Goal: Answer question/provide support: Share knowledge or assist other users

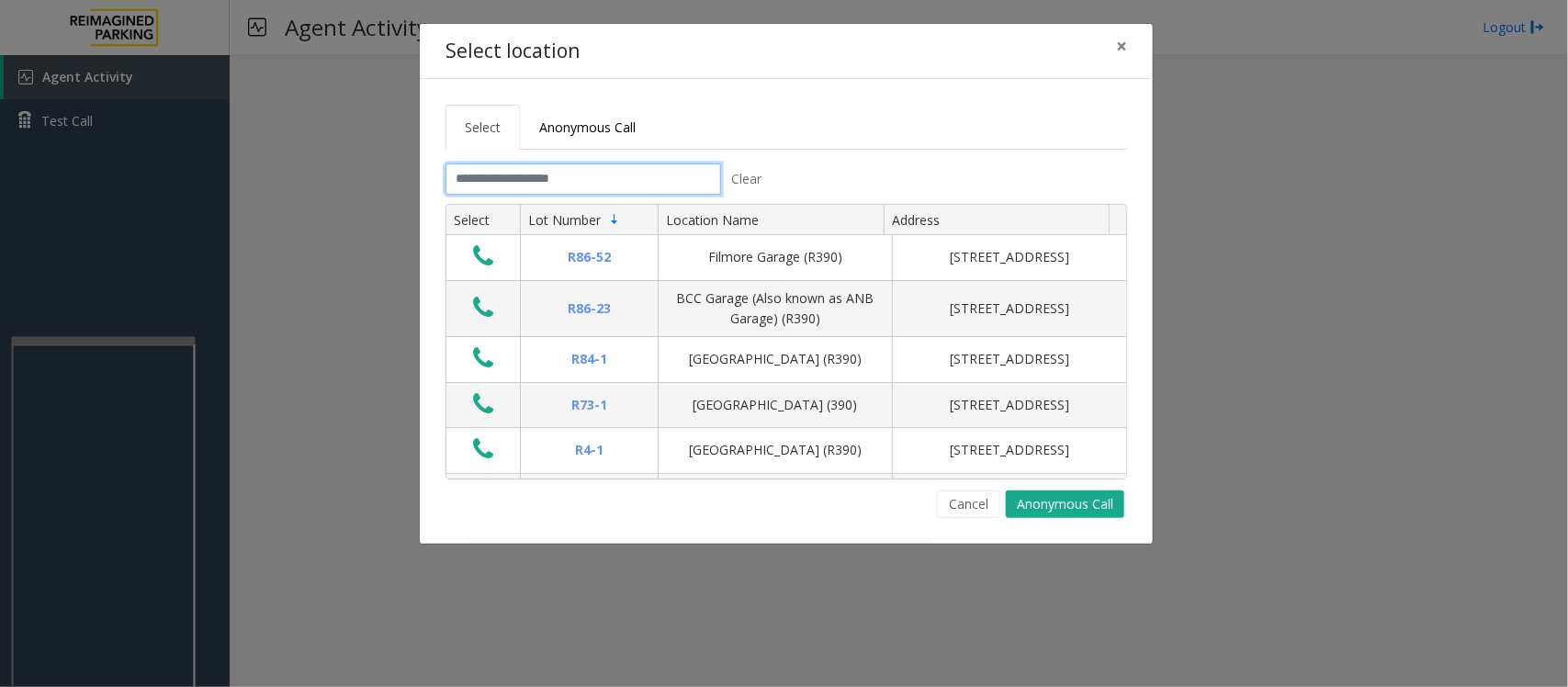
click at [466, 179] on input "text" at bounding box center [583, 179] width 276 height 31
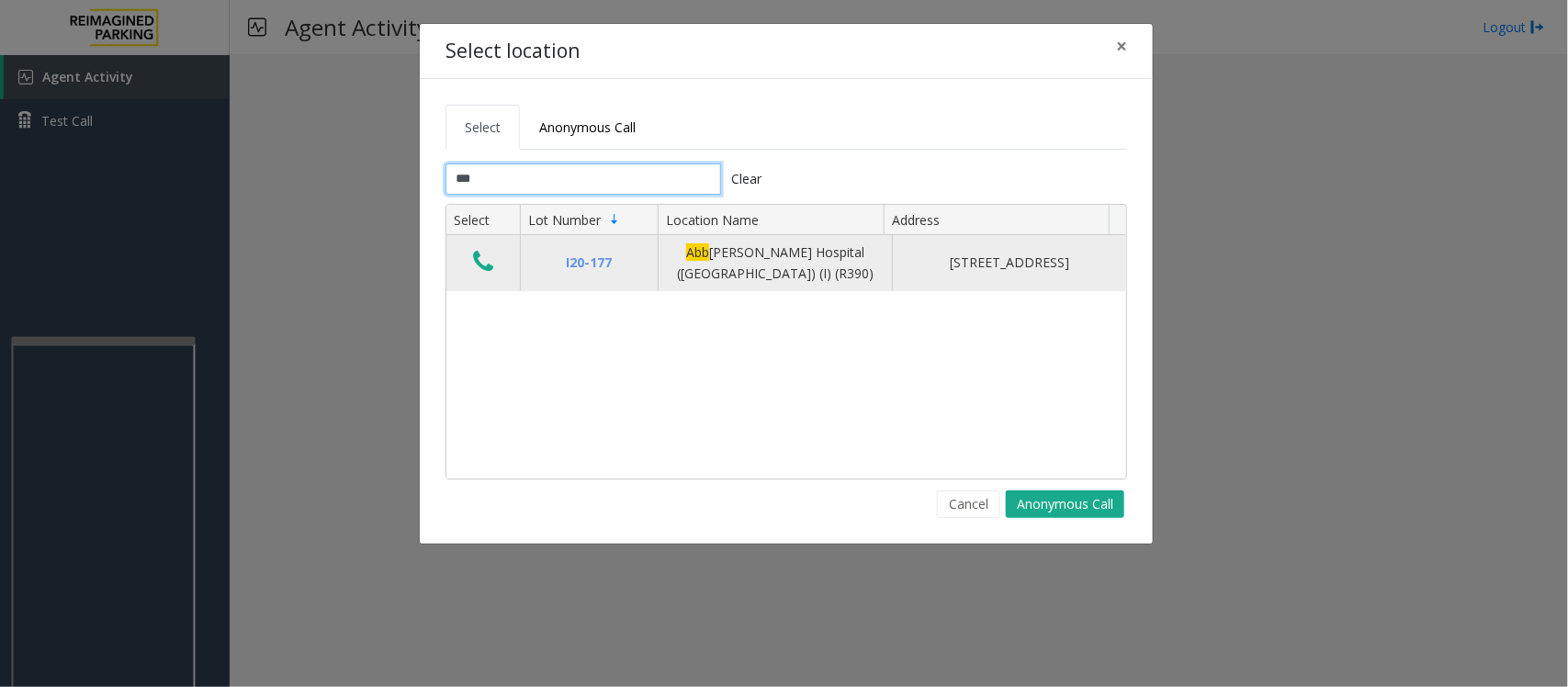
type input "***"
click at [480, 267] on icon "Data table" at bounding box center [483, 262] width 20 height 26
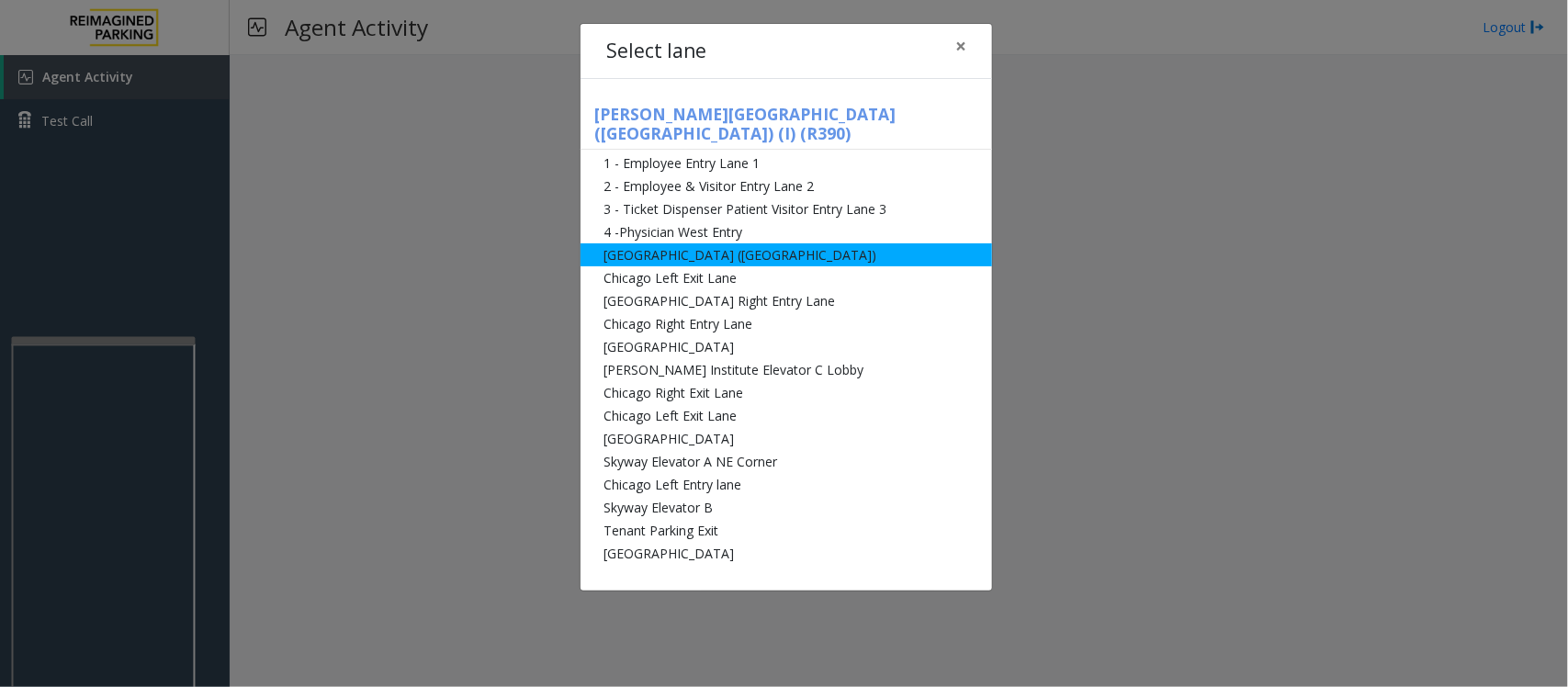
click at [760, 246] on li "[GEOGRAPHIC_DATA] ([GEOGRAPHIC_DATA])" at bounding box center [786, 255] width 411 height 23
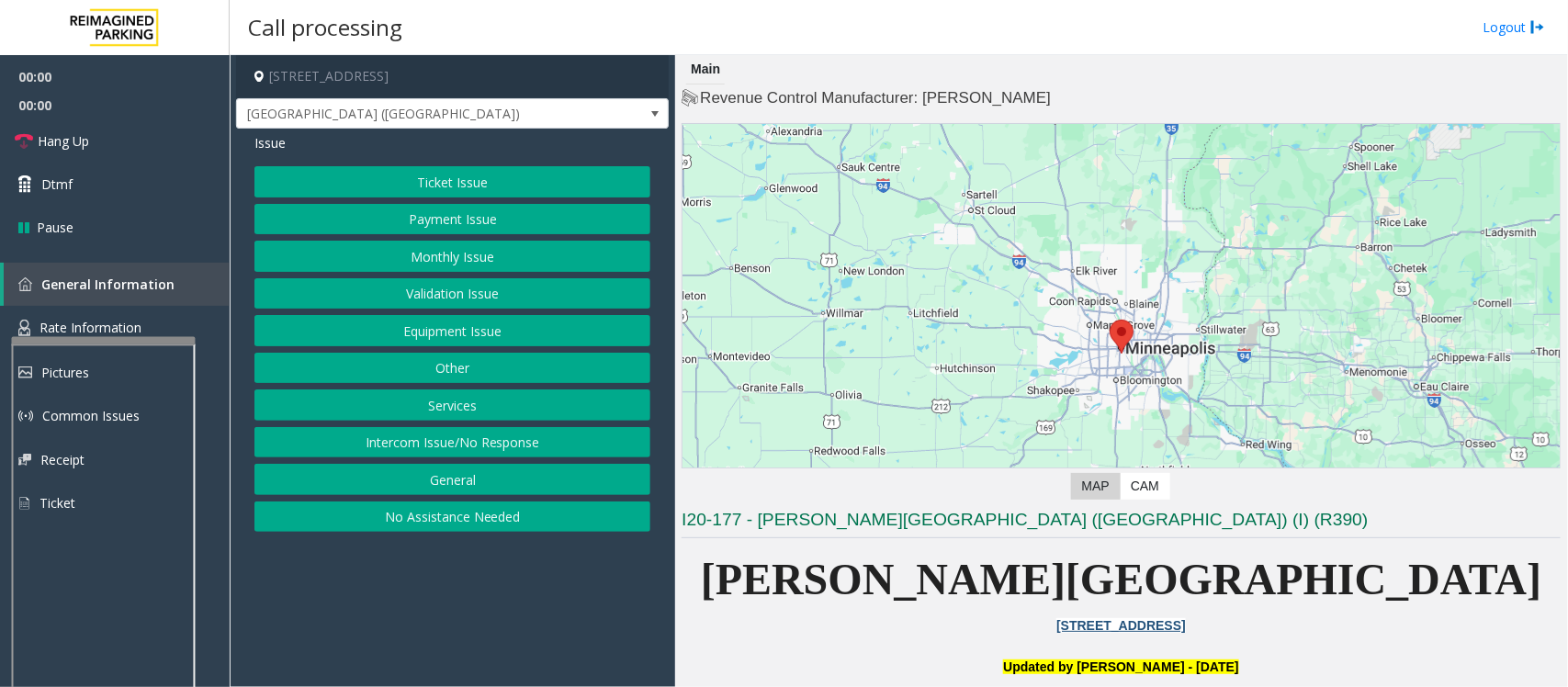
click at [498, 338] on button "Equipment Issue" at bounding box center [453, 331] width 396 height 31
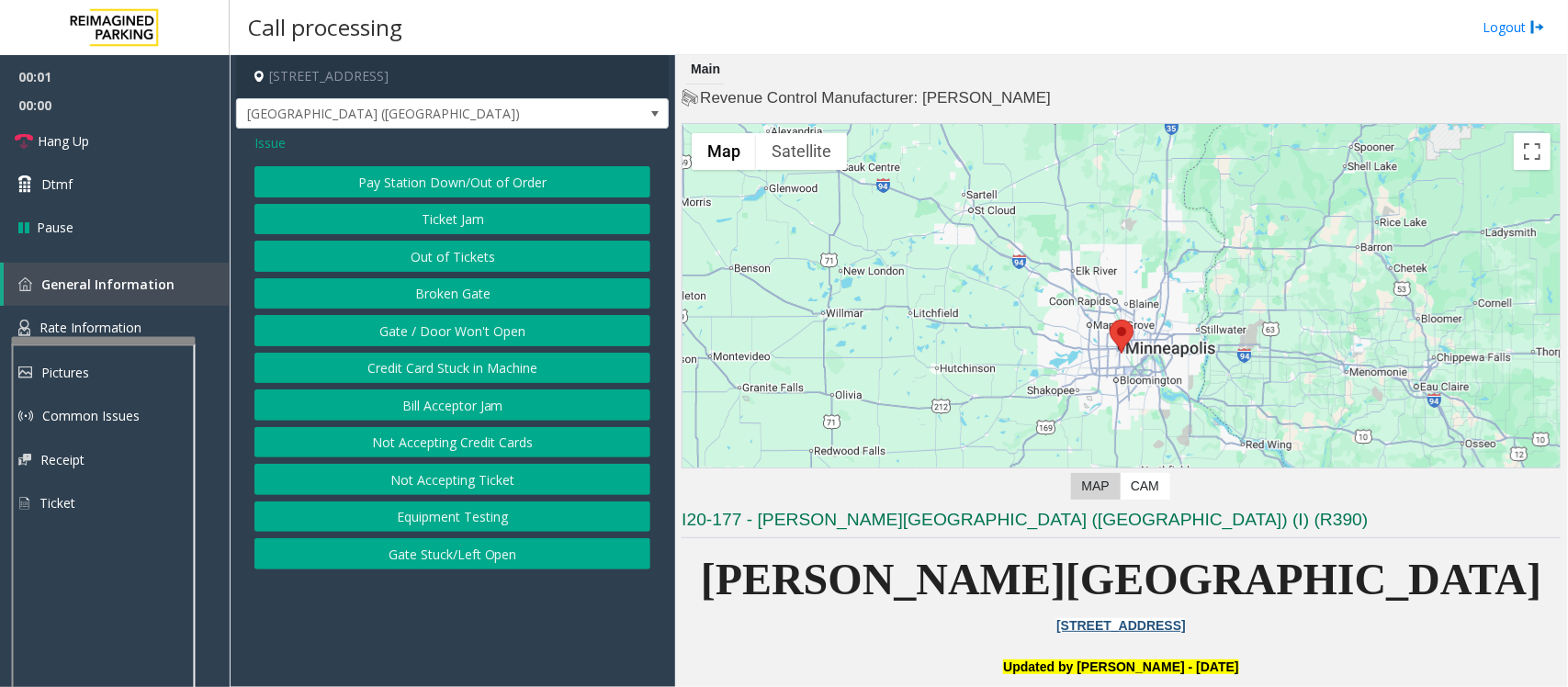
click at [497, 332] on button "Gate / Door Won't Open" at bounding box center [453, 331] width 396 height 31
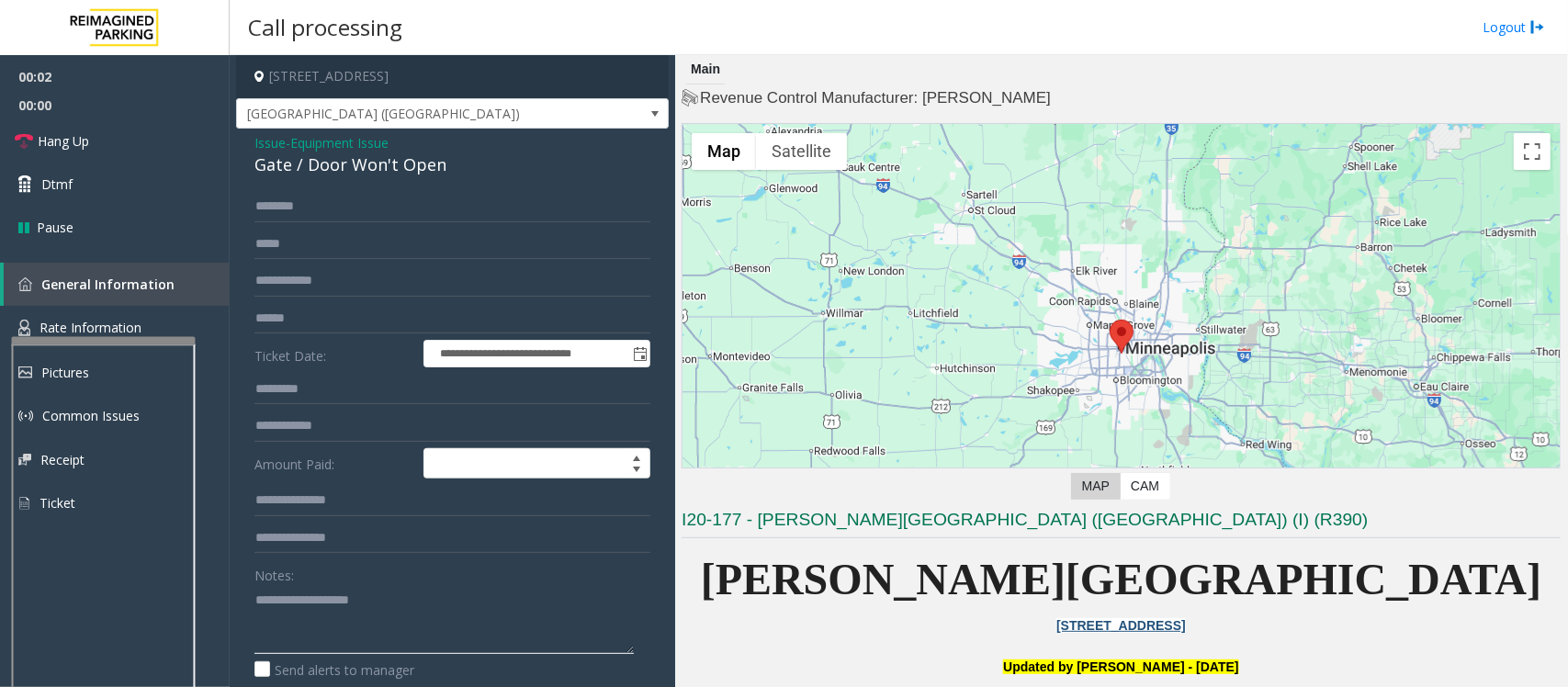
click at [329, 641] on textarea at bounding box center [444, 620] width 380 height 69
paste textarea "**********"
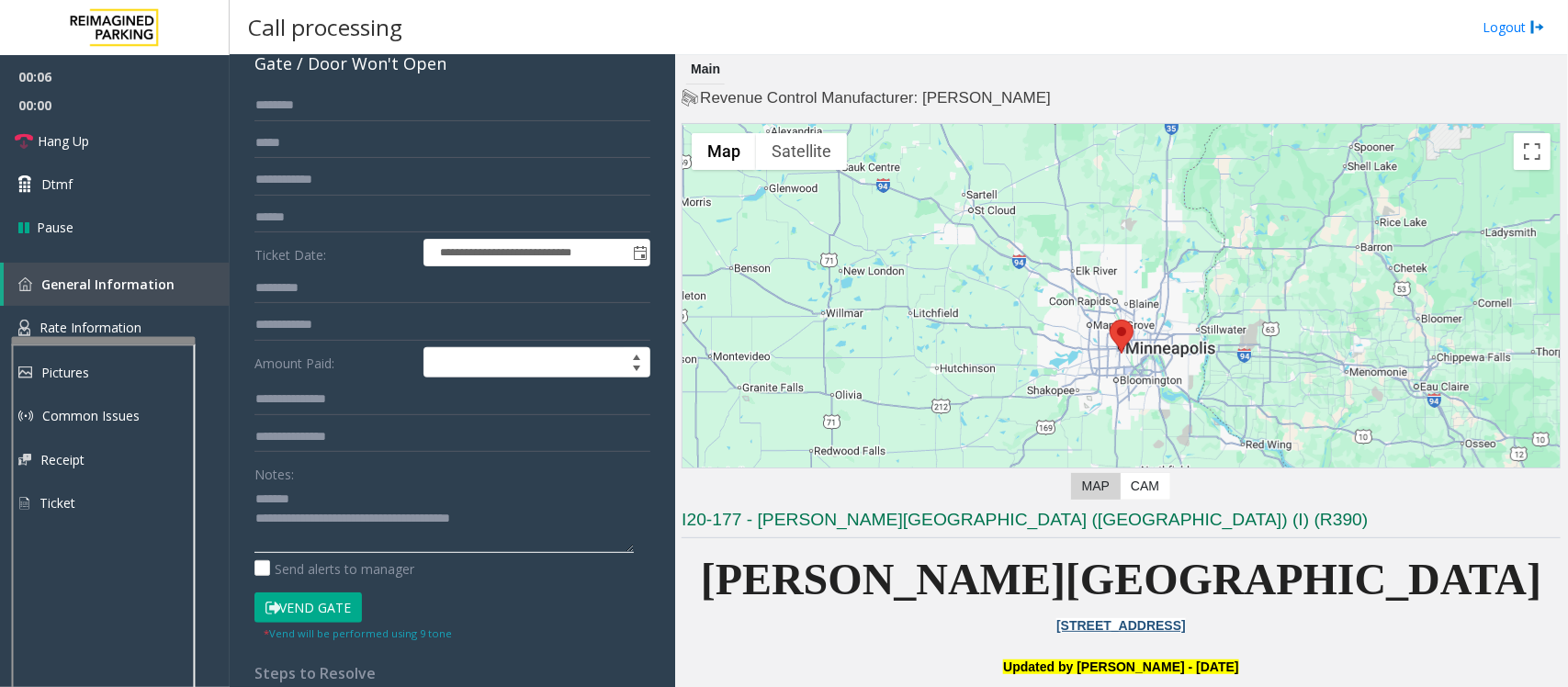
scroll to position [230, 0]
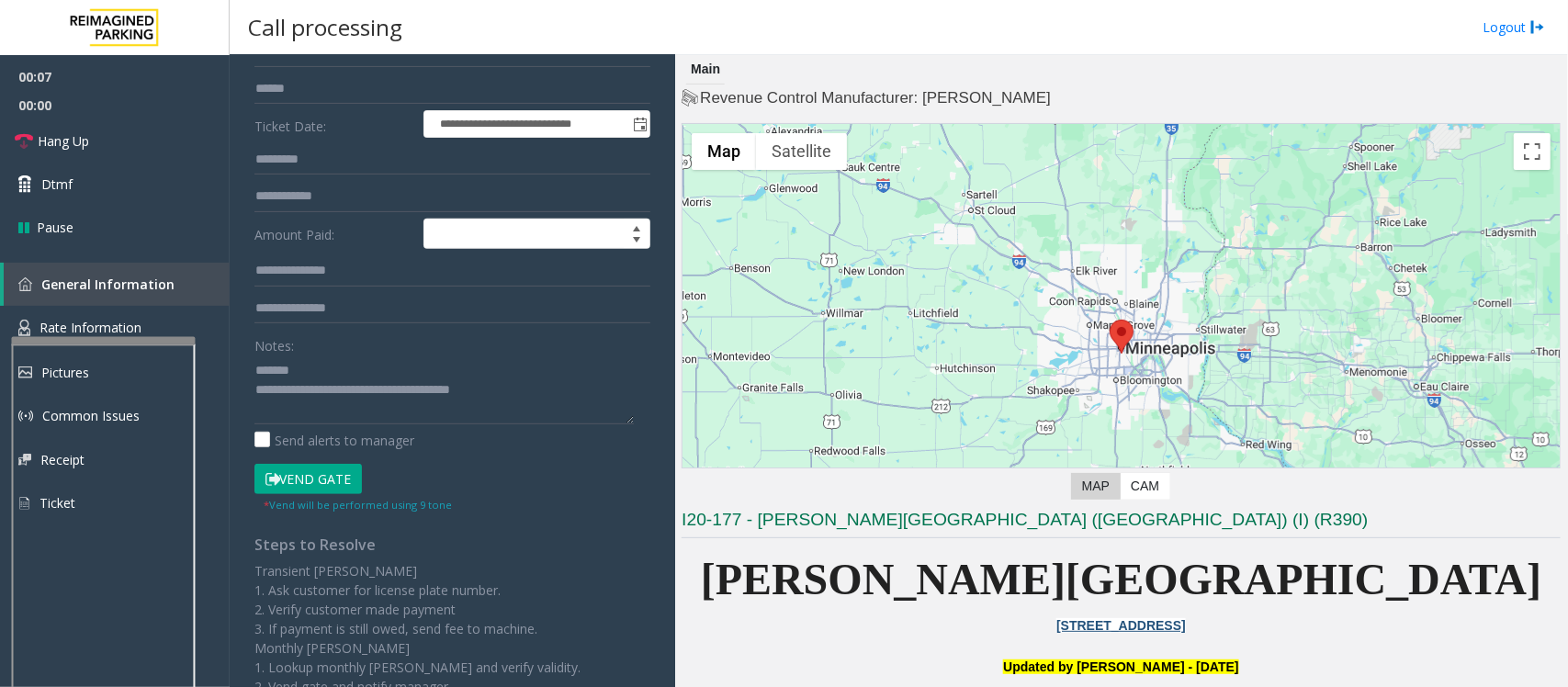
click at [310, 474] on button "Vend Gate" at bounding box center [308, 480] width 108 height 31
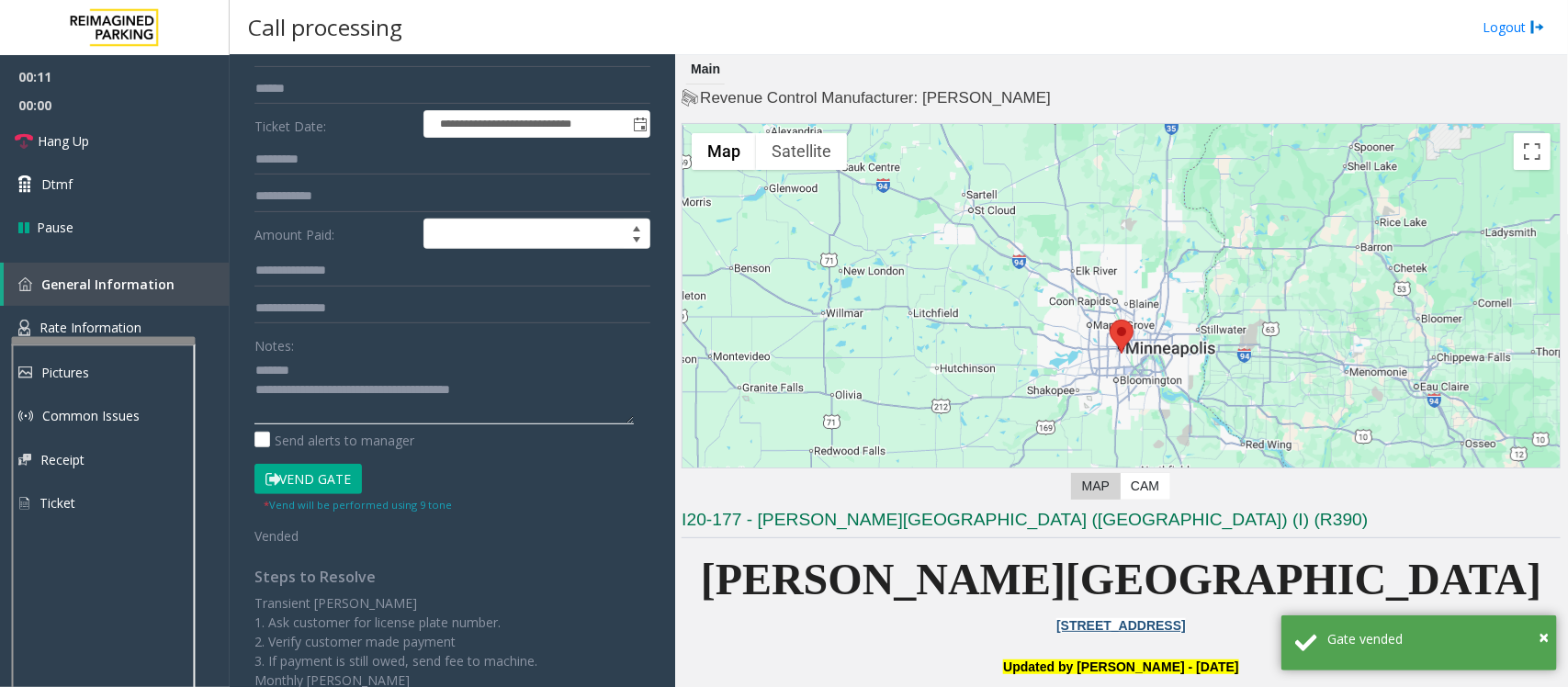
drag, startPoint x: 561, startPoint y: 393, endPoint x: 332, endPoint y: 385, distance: 229.1
click at [332, 385] on textarea at bounding box center [444, 390] width 380 height 69
paste textarea "**********"
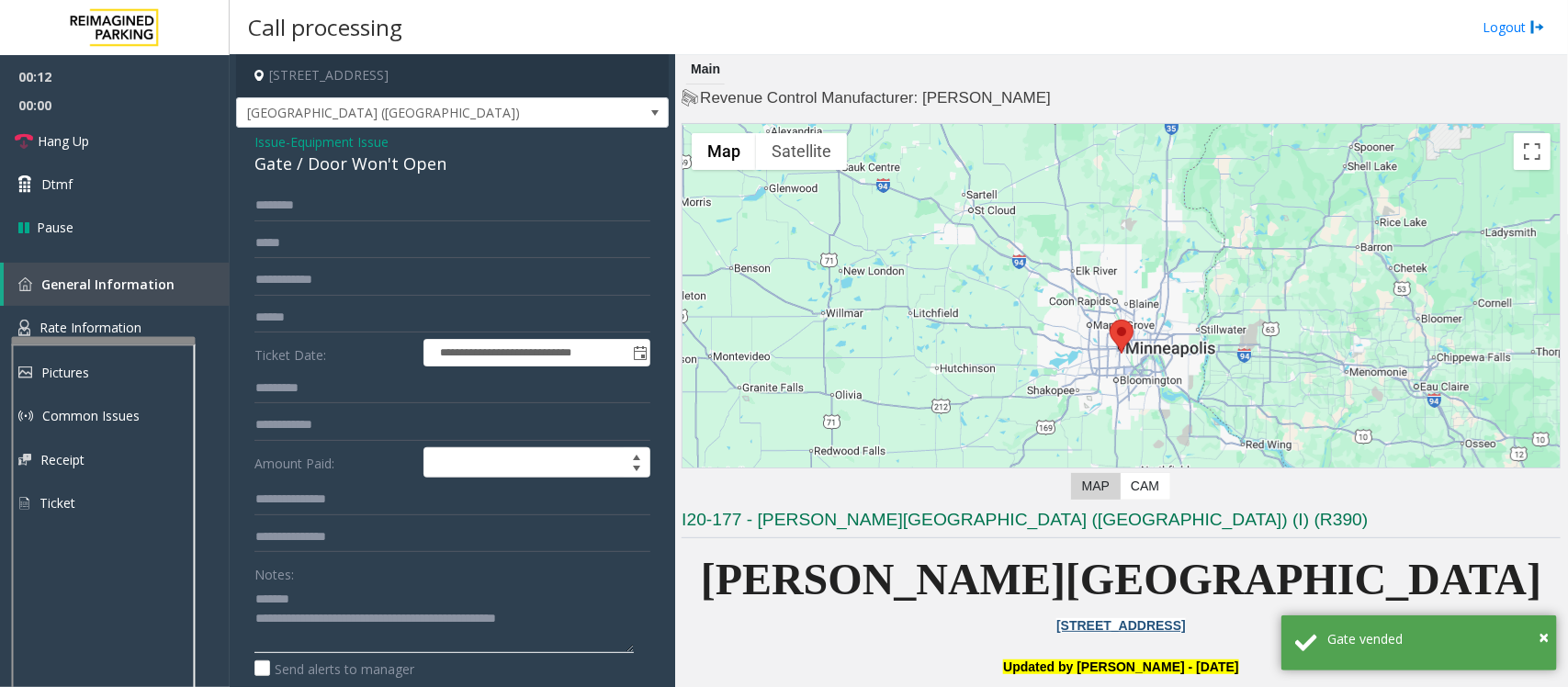
scroll to position [0, 0]
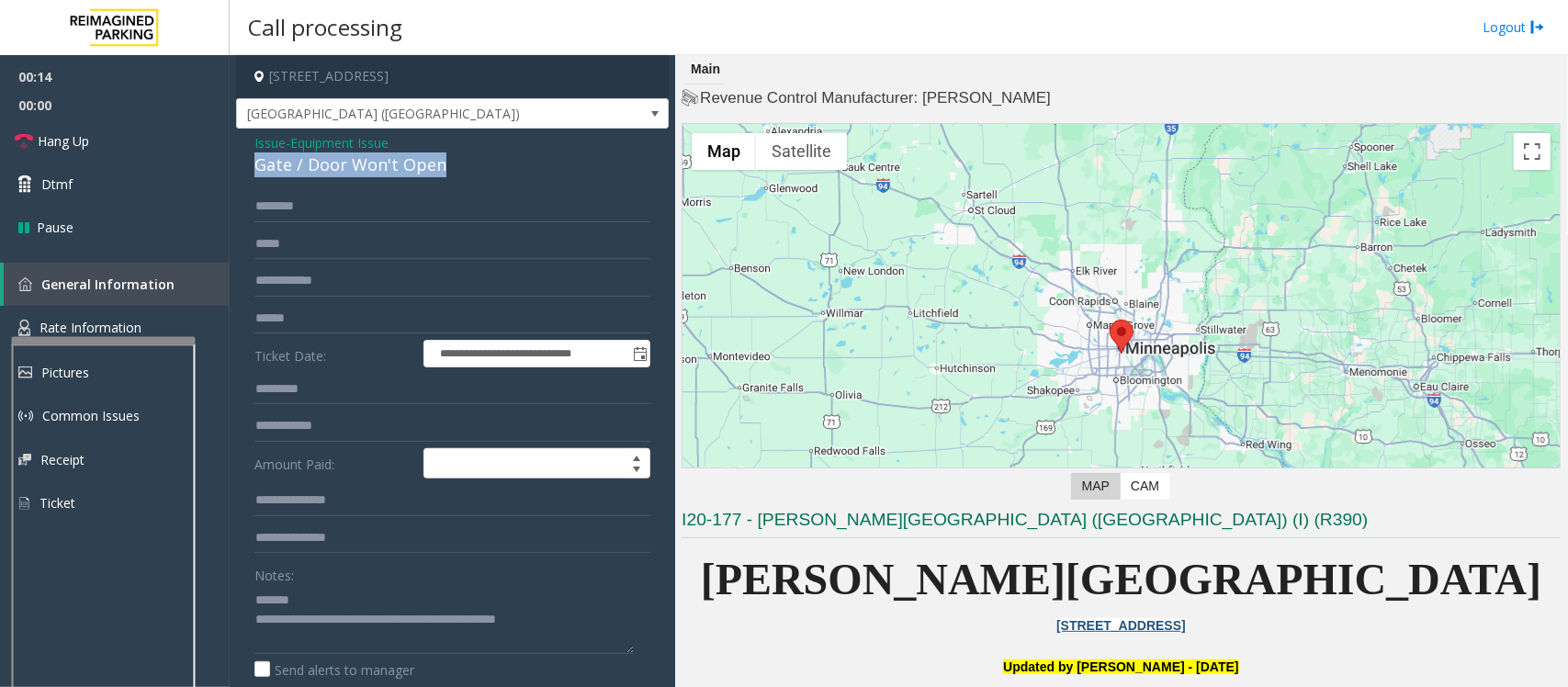
drag, startPoint x: 459, startPoint y: 172, endPoint x: 254, endPoint y: 168, distance: 205.0
click at [254, 168] on div "Gate / Door Won't Open" at bounding box center [453, 164] width 396 height 25
type textarea "**********"
click at [111, 138] on link "Hang Up" at bounding box center [114, 141] width 230 height 43
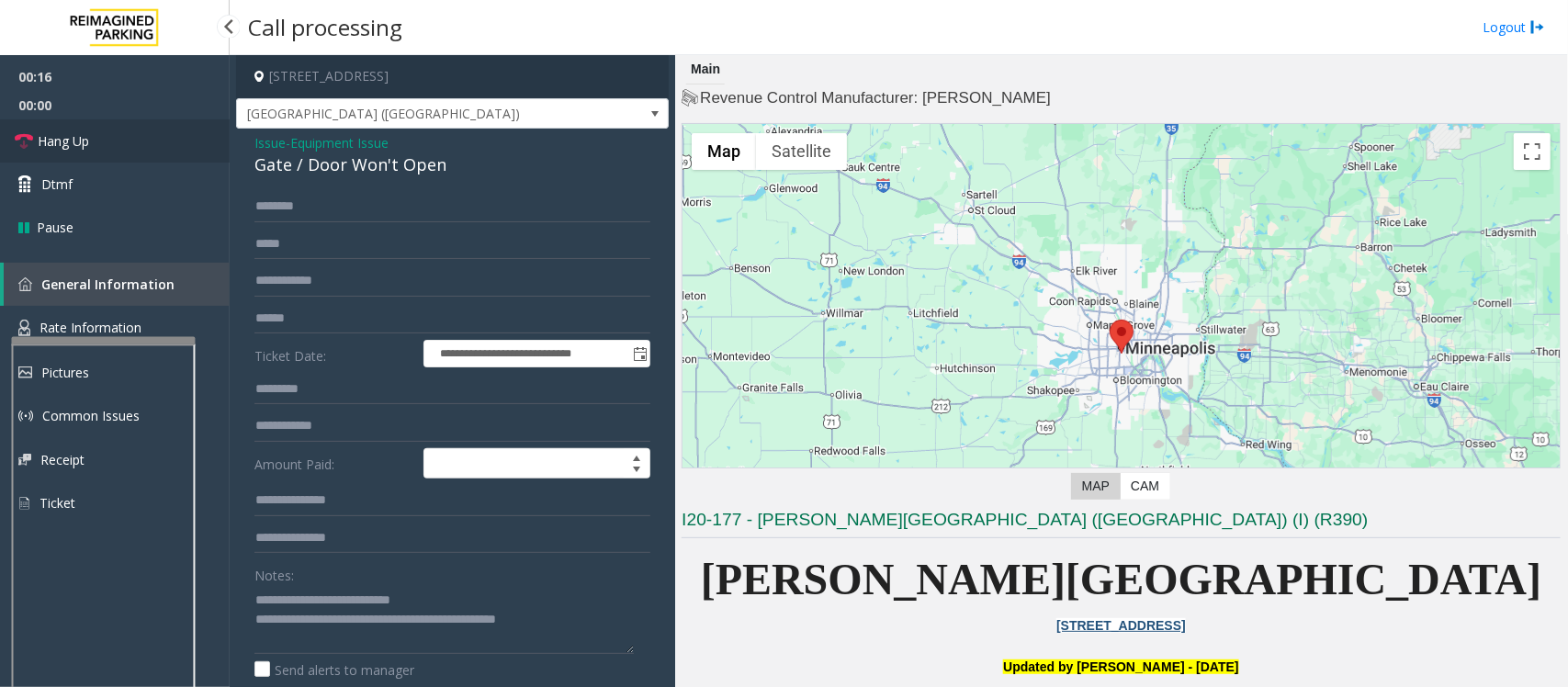
click at [111, 138] on link "Hang Up" at bounding box center [114, 141] width 230 height 43
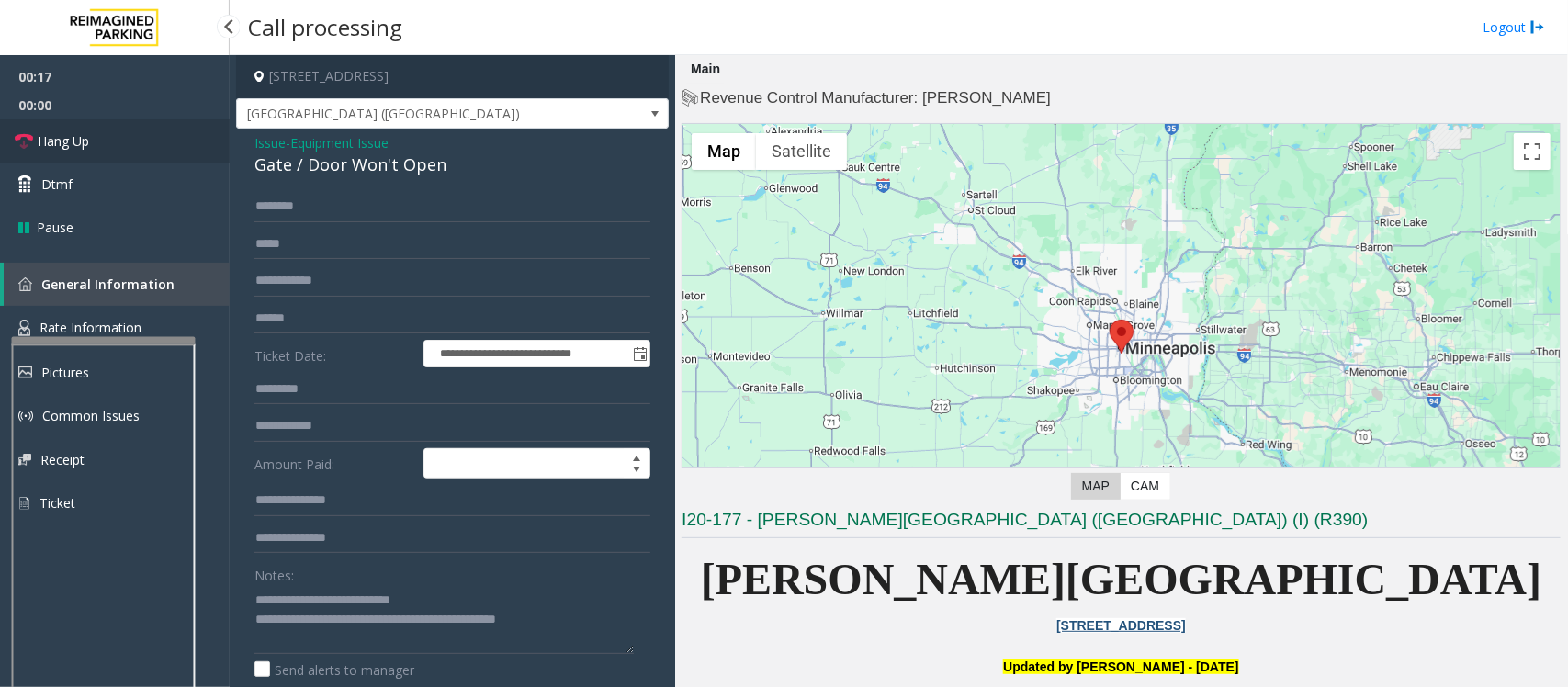
click at [111, 138] on link "Hang Up" at bounding box center [114, 141] width 230 height 43
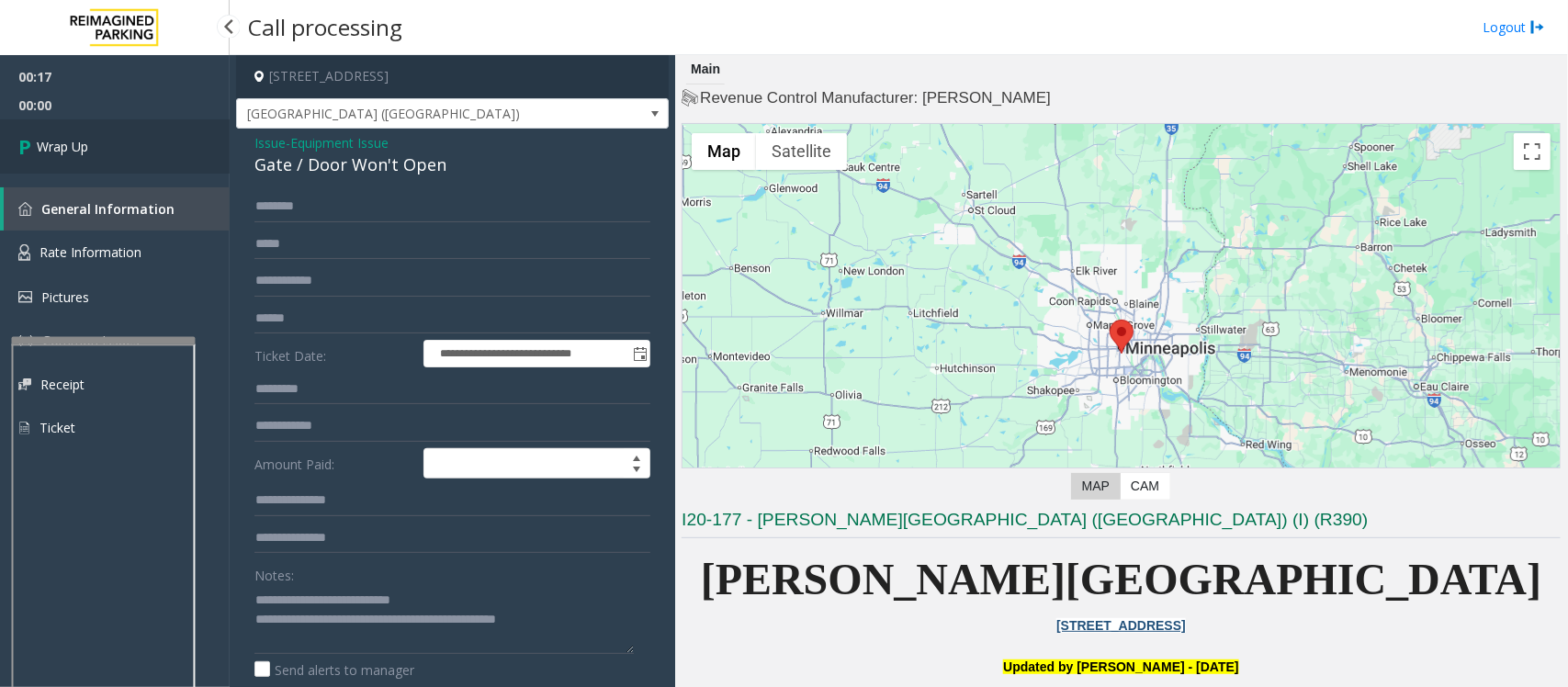
click at [111, 138] on link "Wrap Up" at bounding box center [114, 147] width 230 height 54
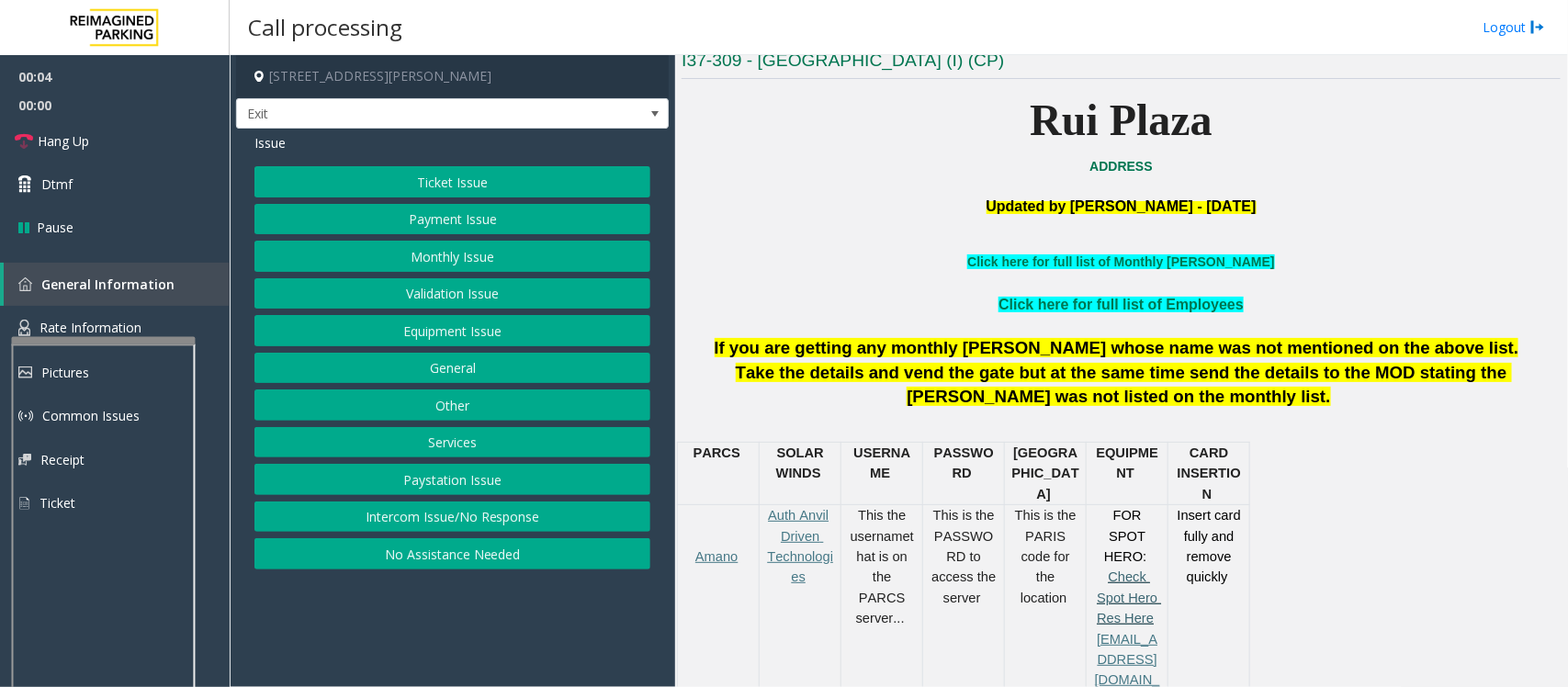
scroll to position [919, 0]
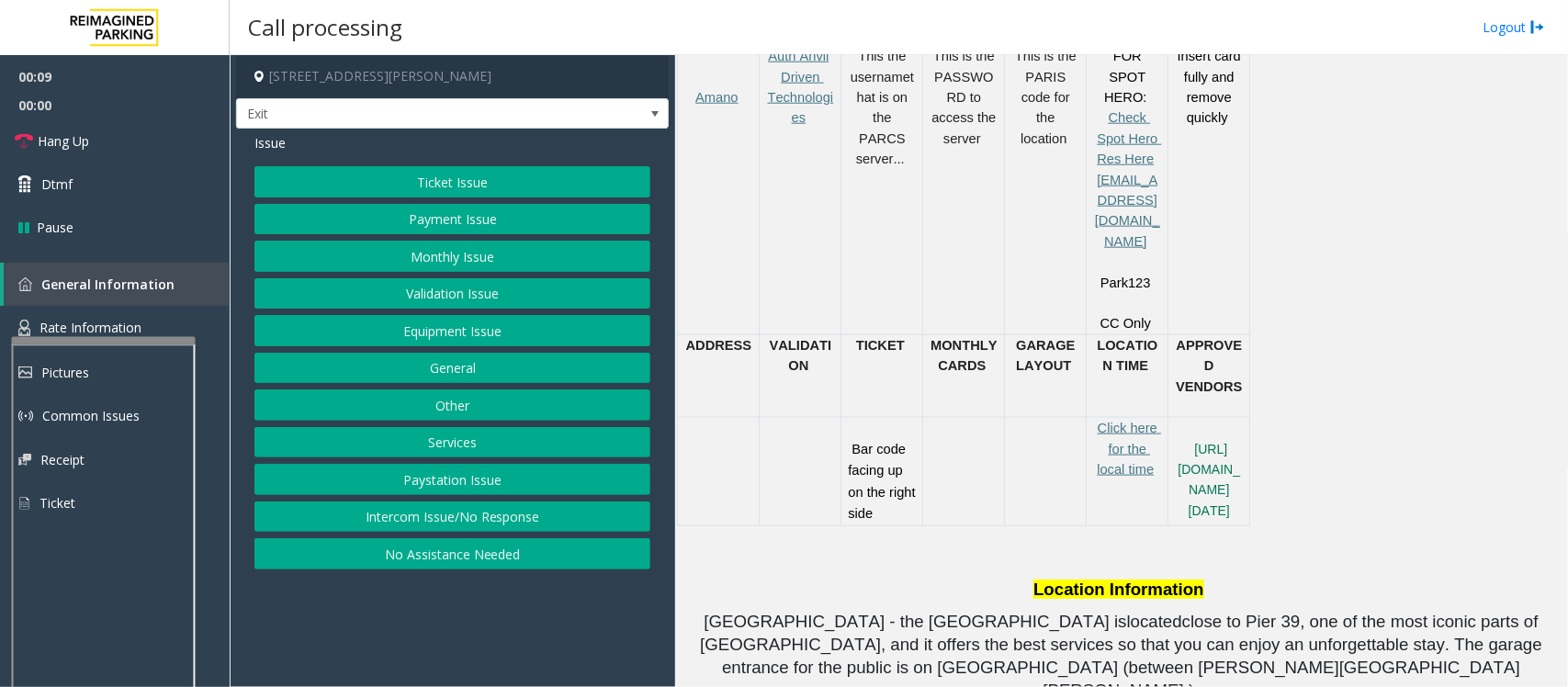
click at [543, 433] on button "Services" at bounding box center [453, 443] width 396 height 31
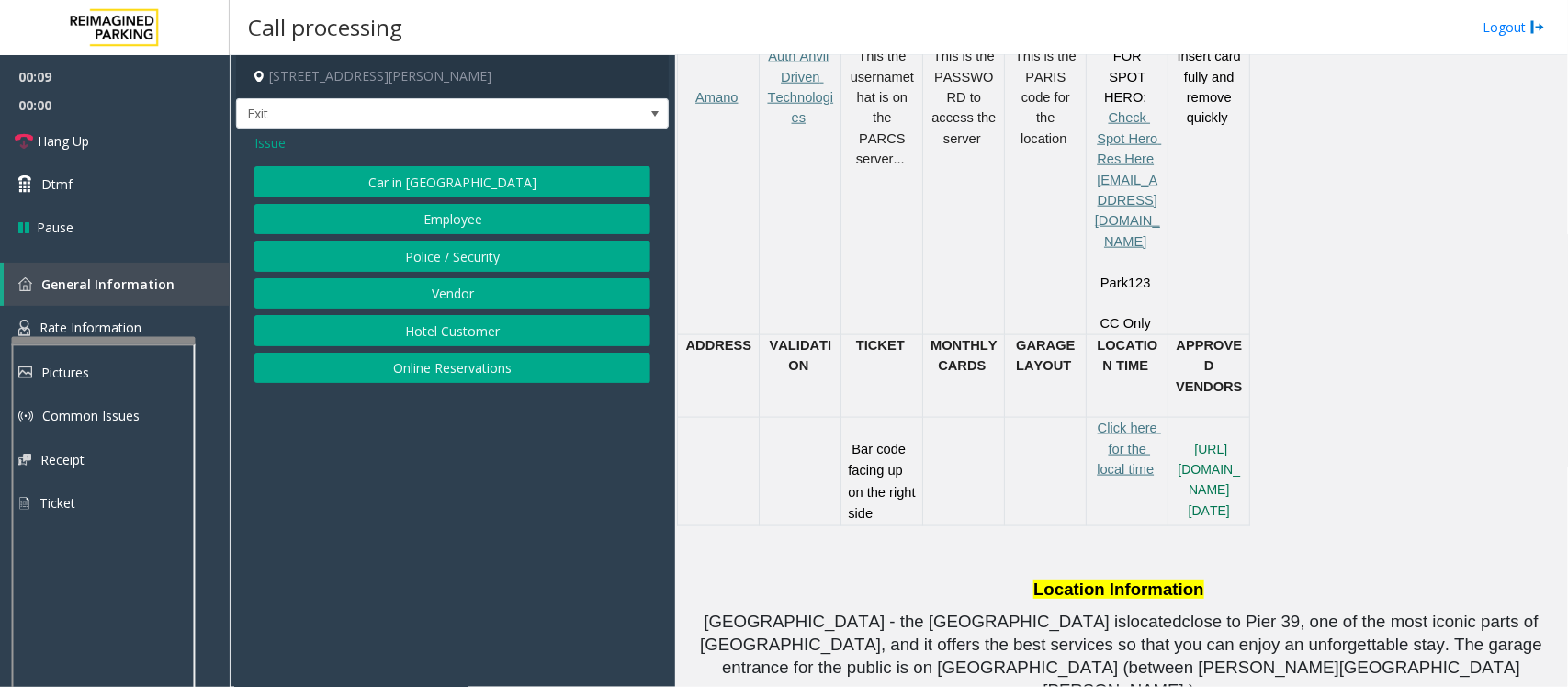
click at [494, 373] on button "Online Reservations" at bounding box center [453, 369] width 396 height 31
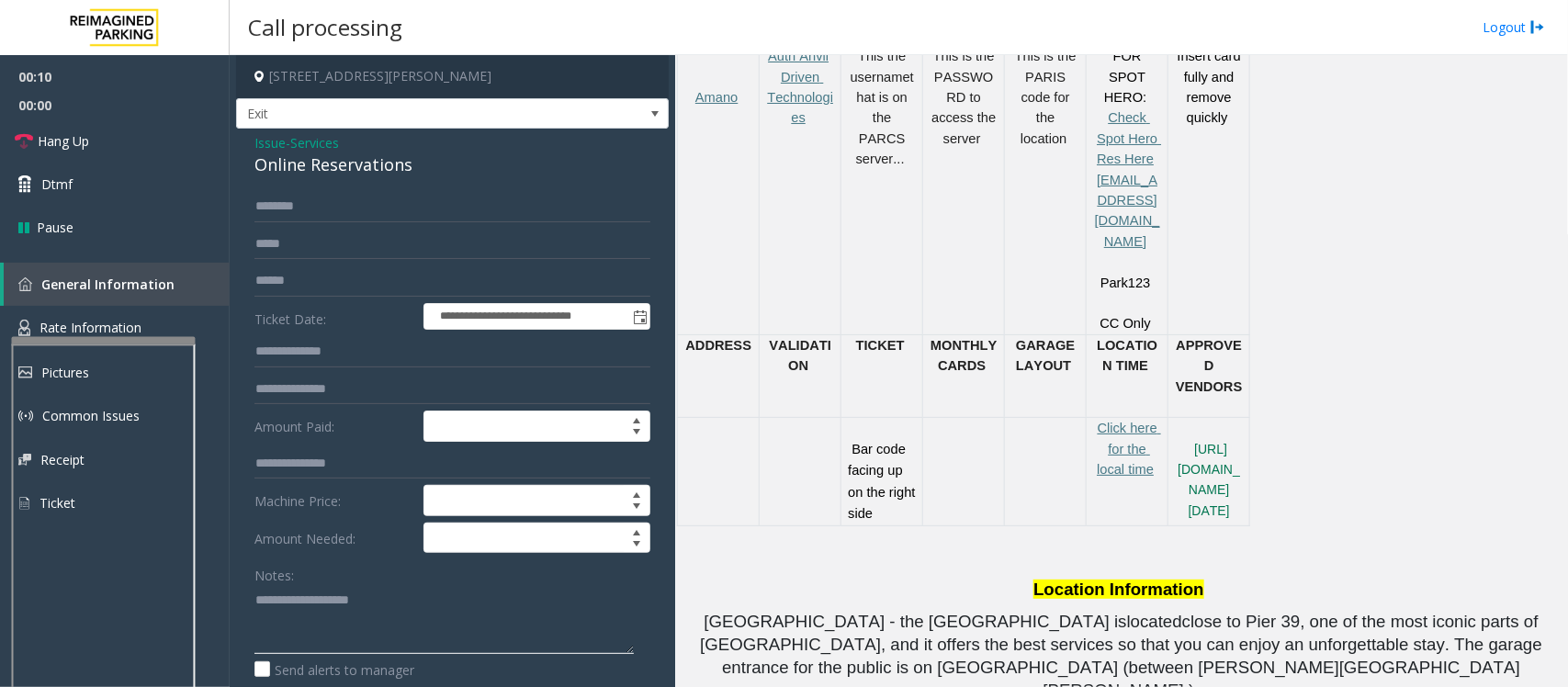
click at [327, 611] on textarea at bounding box center [444, 620] width 380 height 69
paste textarea "**********"
click at [317, 630] on textarea at bounding box center [444, 620] width 380 height 69
type textarea "**********"
click at [273, 213] on input "text" at bounding box center [453, 207] width 396 height 31
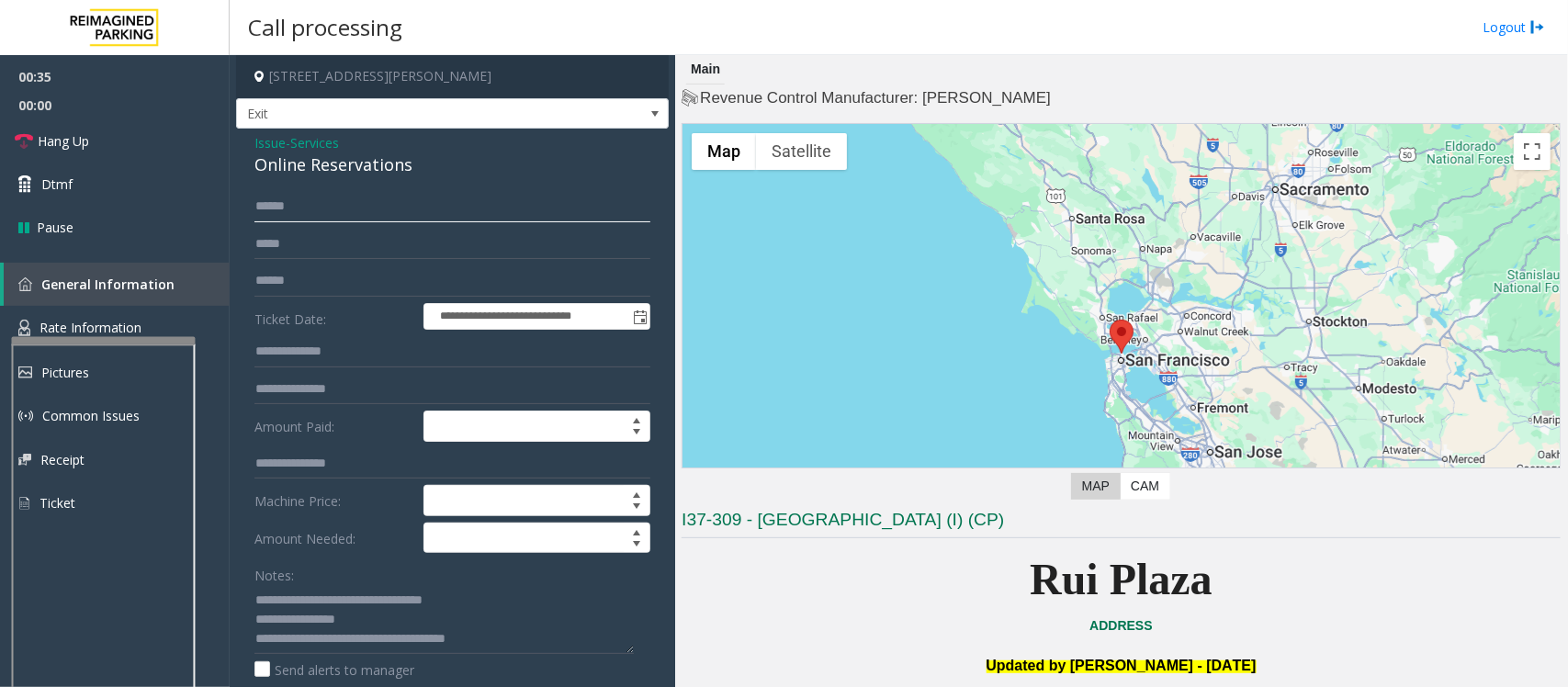
scroll to position [345, 0]
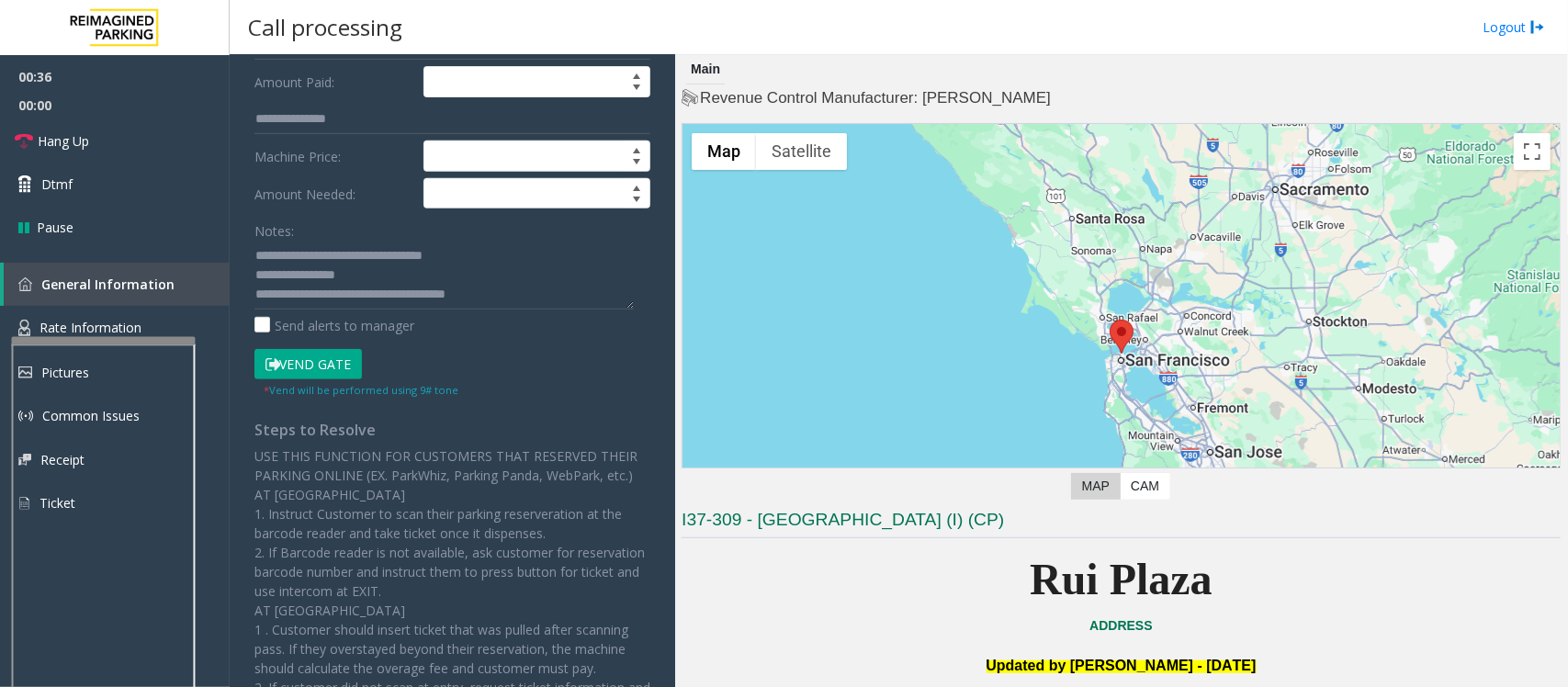
type input "*****"
click at [333, 373] on button "Vend Gate" at bounding box center [308, 365] width 108 height 31
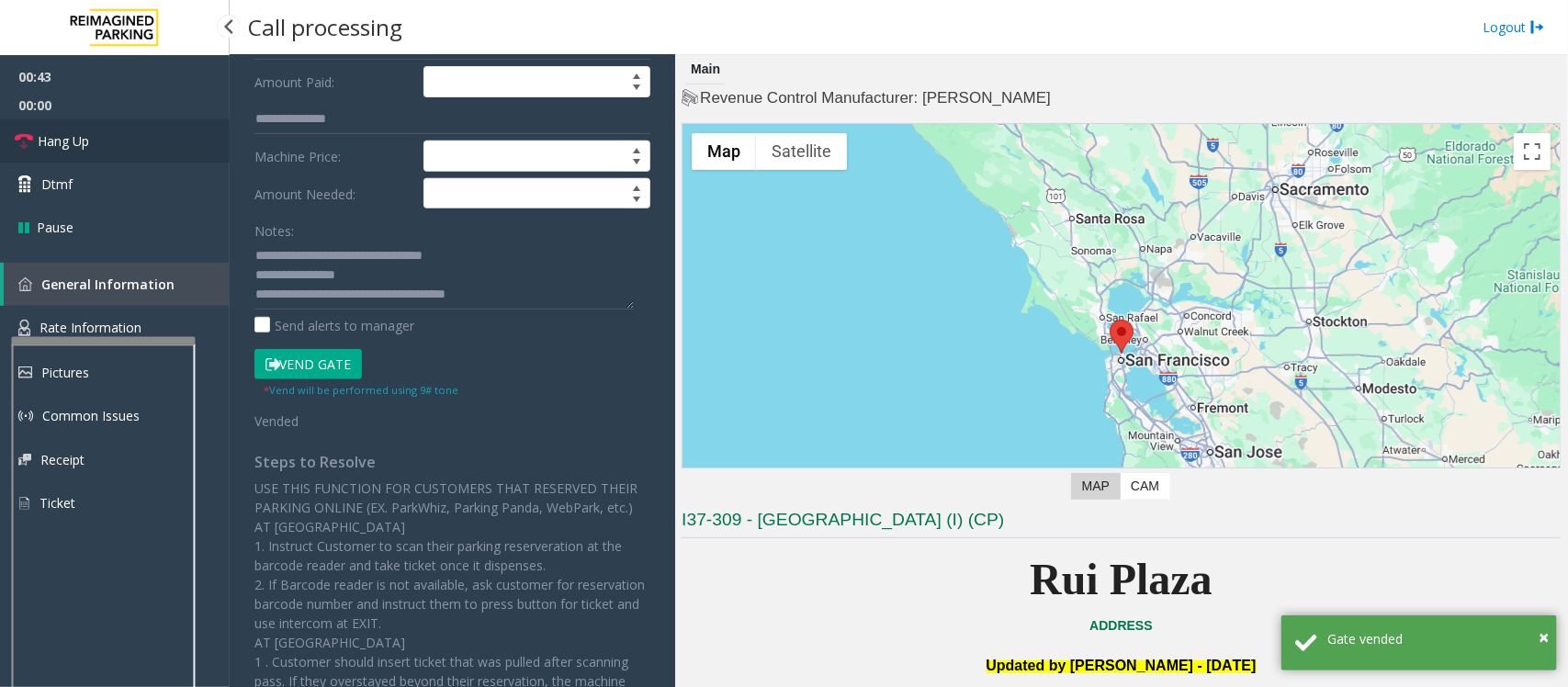
click at [78, 142] on span "Hang Up" at bounding box center [64, 141] width 52 height 19
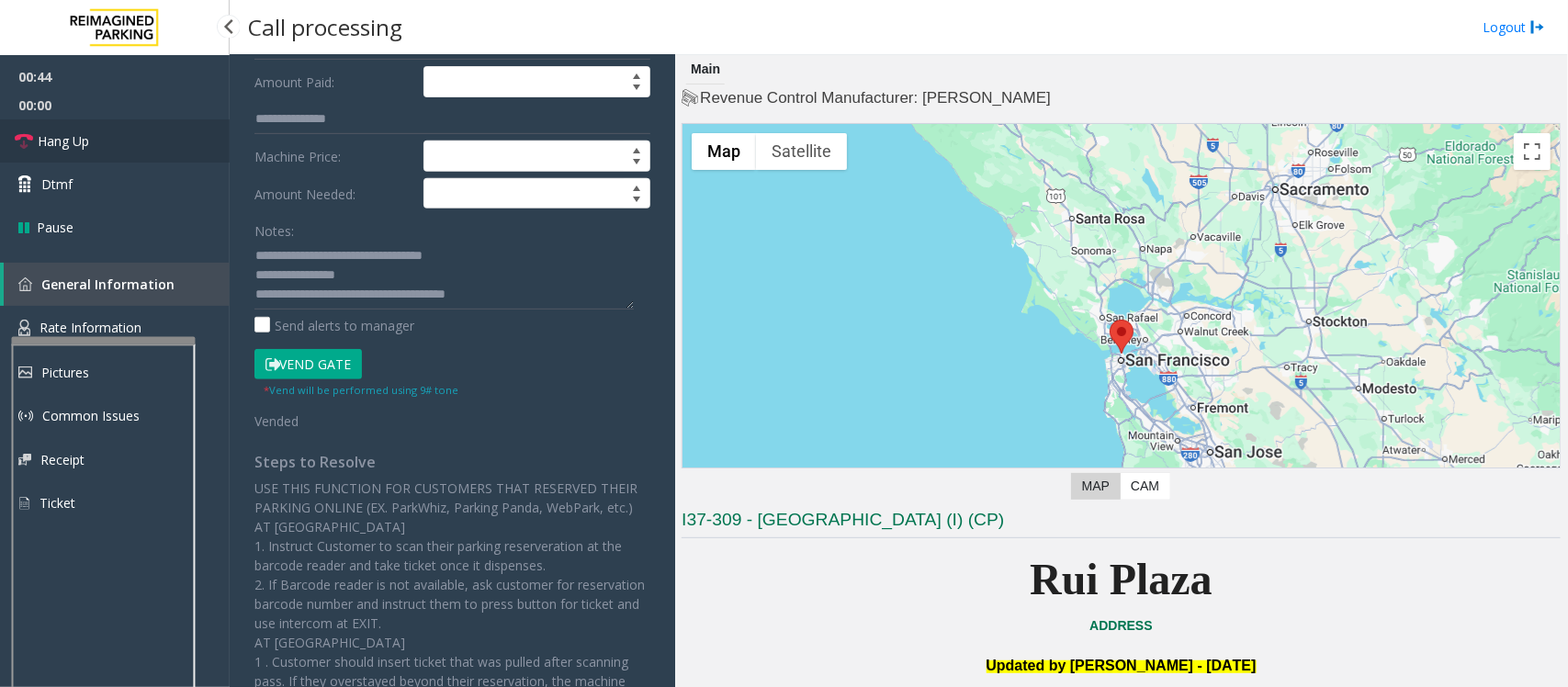
click at [78, 142] on span "Hang Up" at bounding box center [64, 141] width 52 height 19
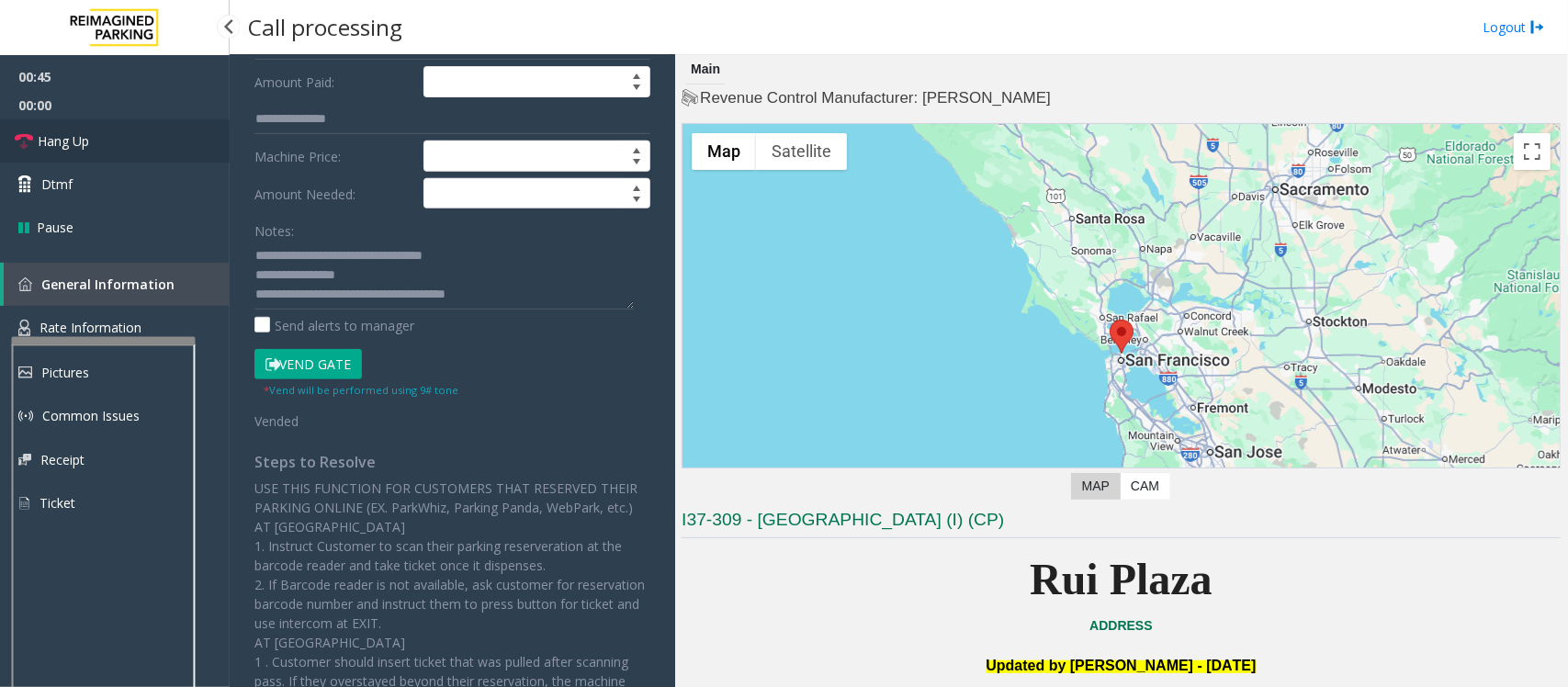
click at [78, 142] on span "Hang Up" at bounding box center [64, 141] width 52 height 19
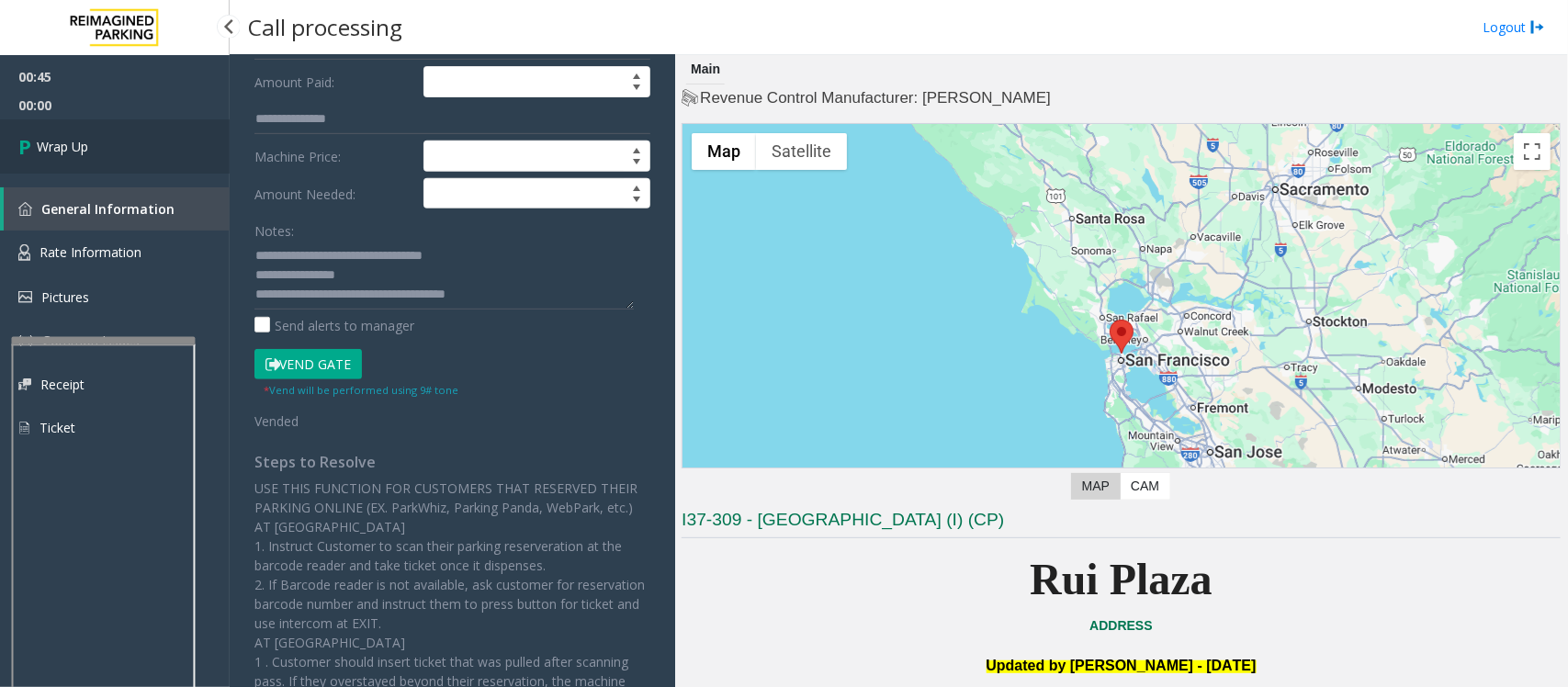
click at [78, 142] on span "Wrap Up" at bounding box center [63, 146] width 52 height 19
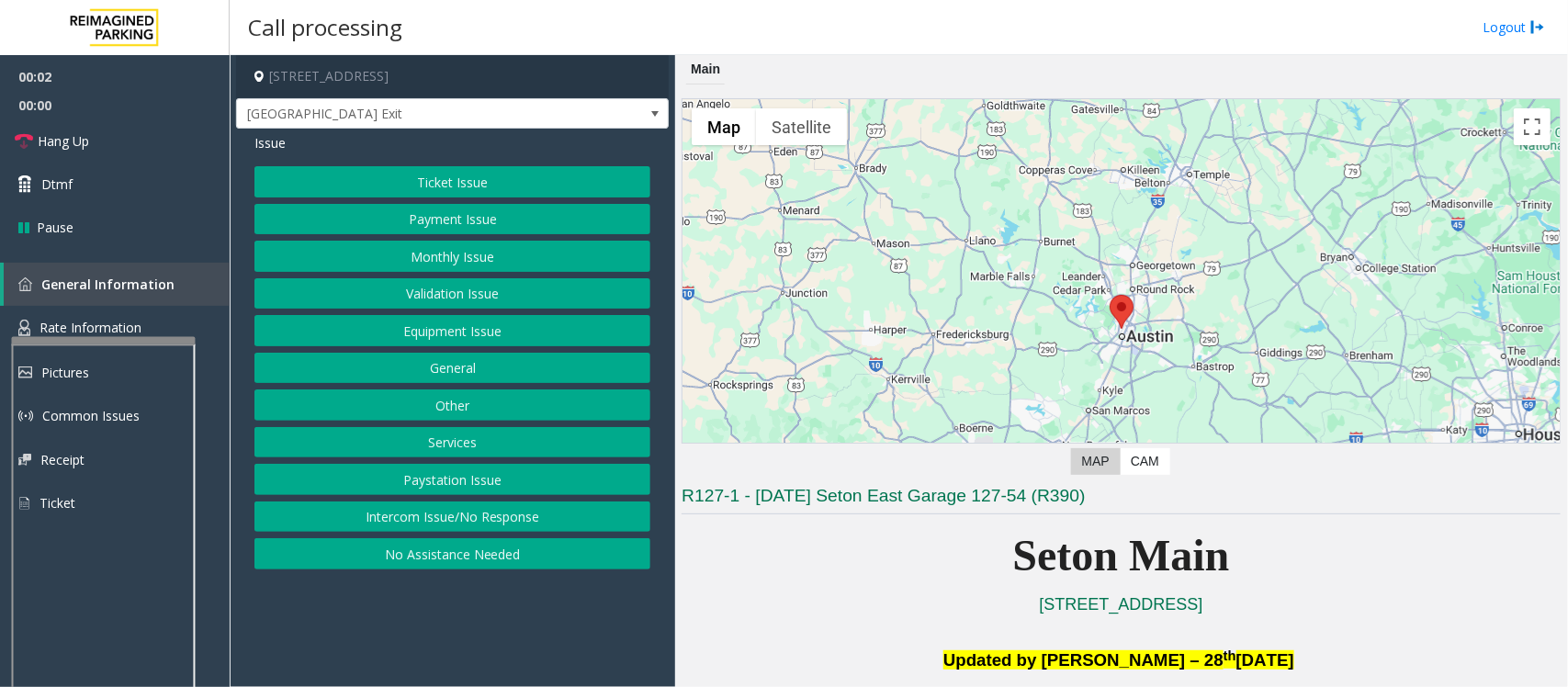
click at [519, 319] on button "Equipment Issue" at bounding box center [453, 331] width 396 height 31
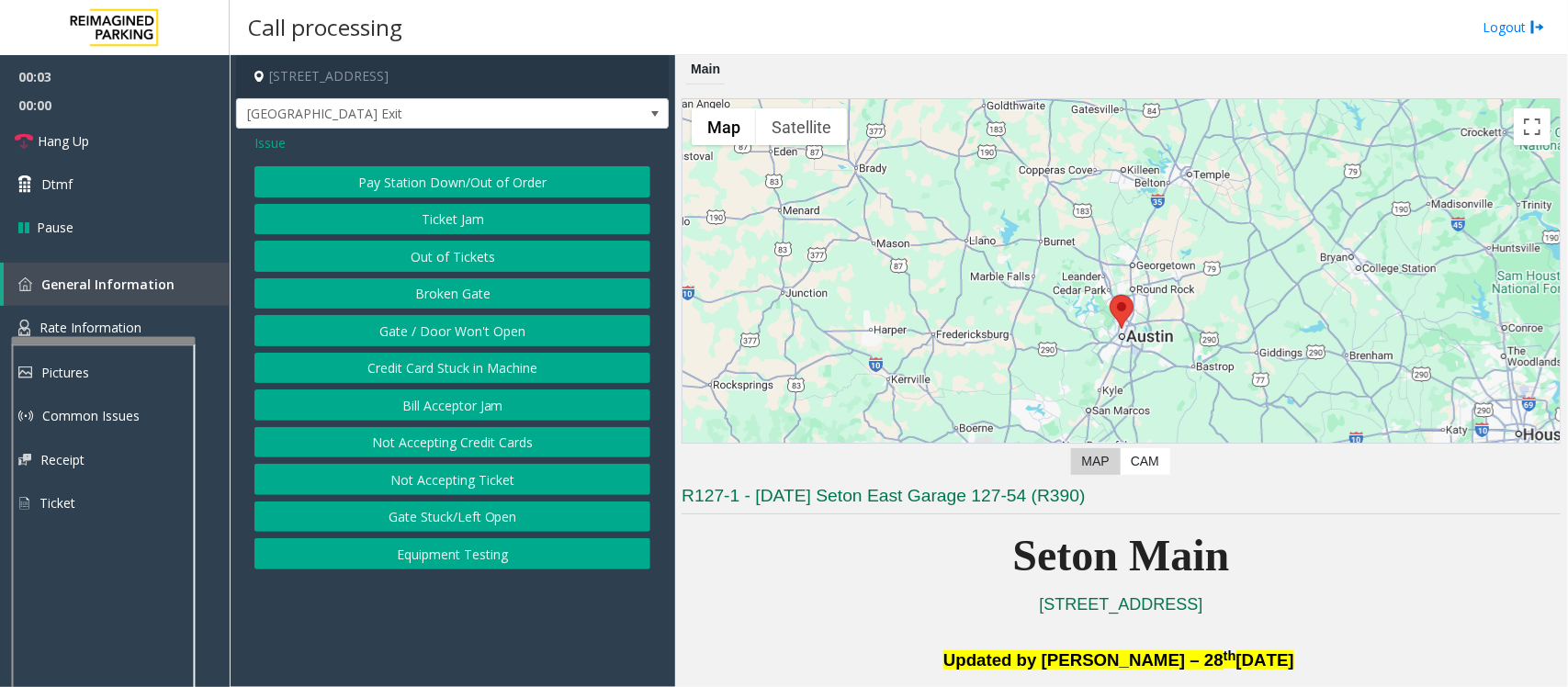
click at [499, 332] on button "Gate / Door Won't Open" at bounding box center [453, 331] width 396 height 31
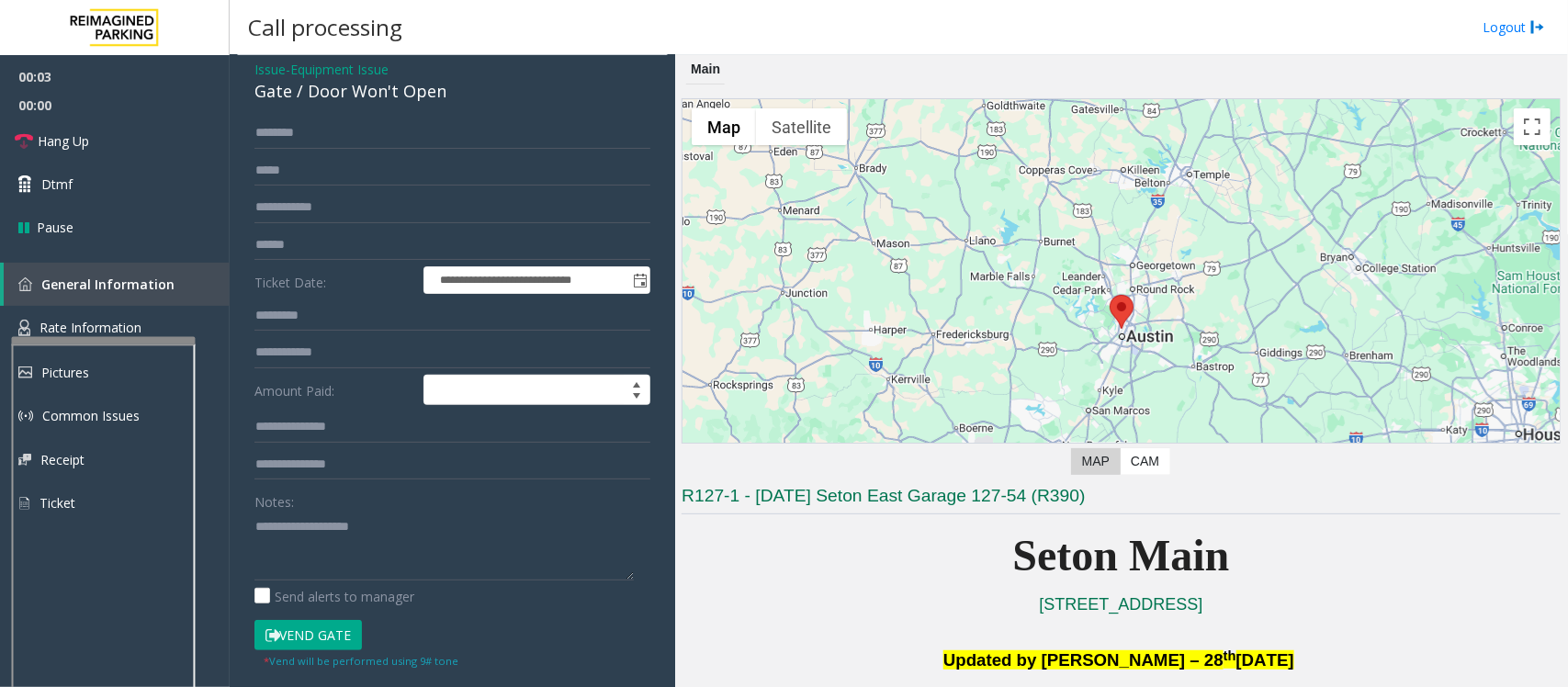
scroll to position [115, 0]
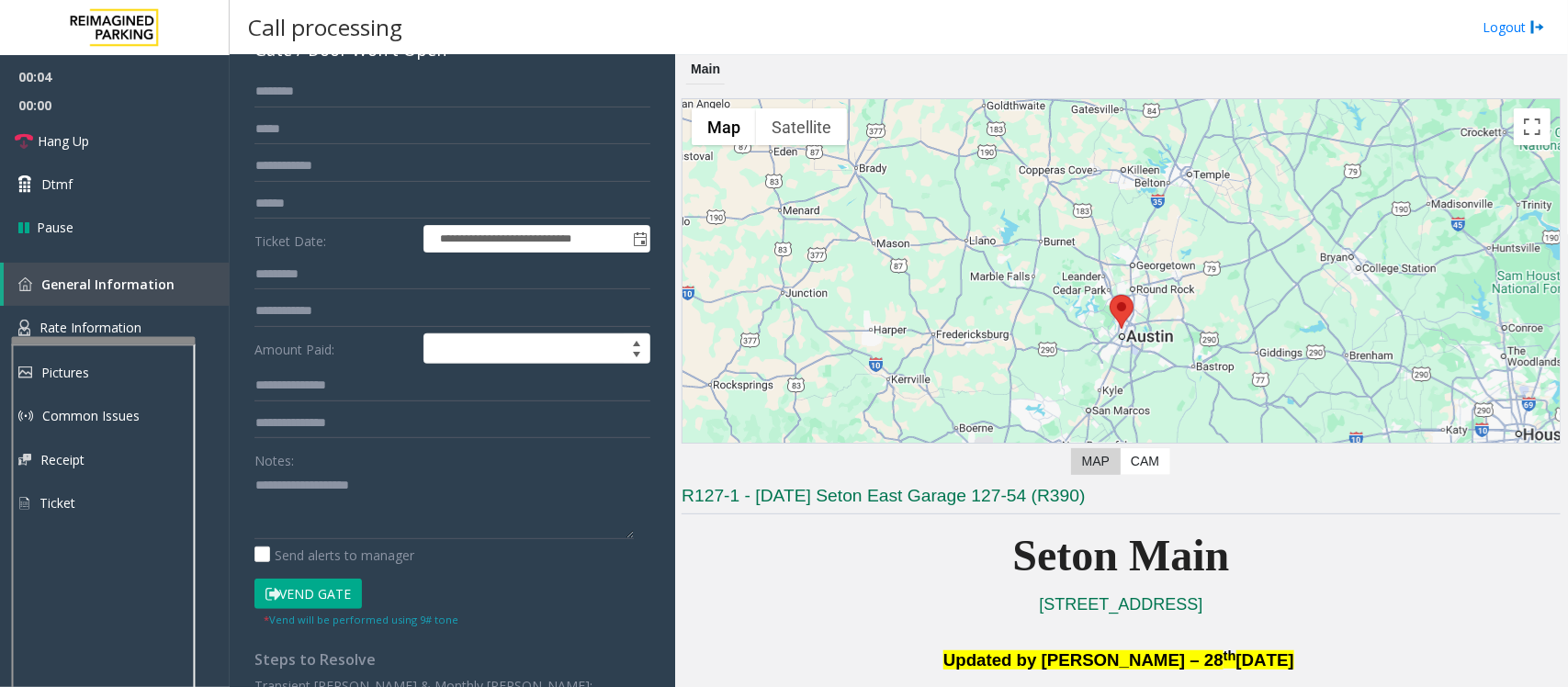
click at [333, 598] on button "Vend Gate" at bounding box center [308, 595] width 108 height 31
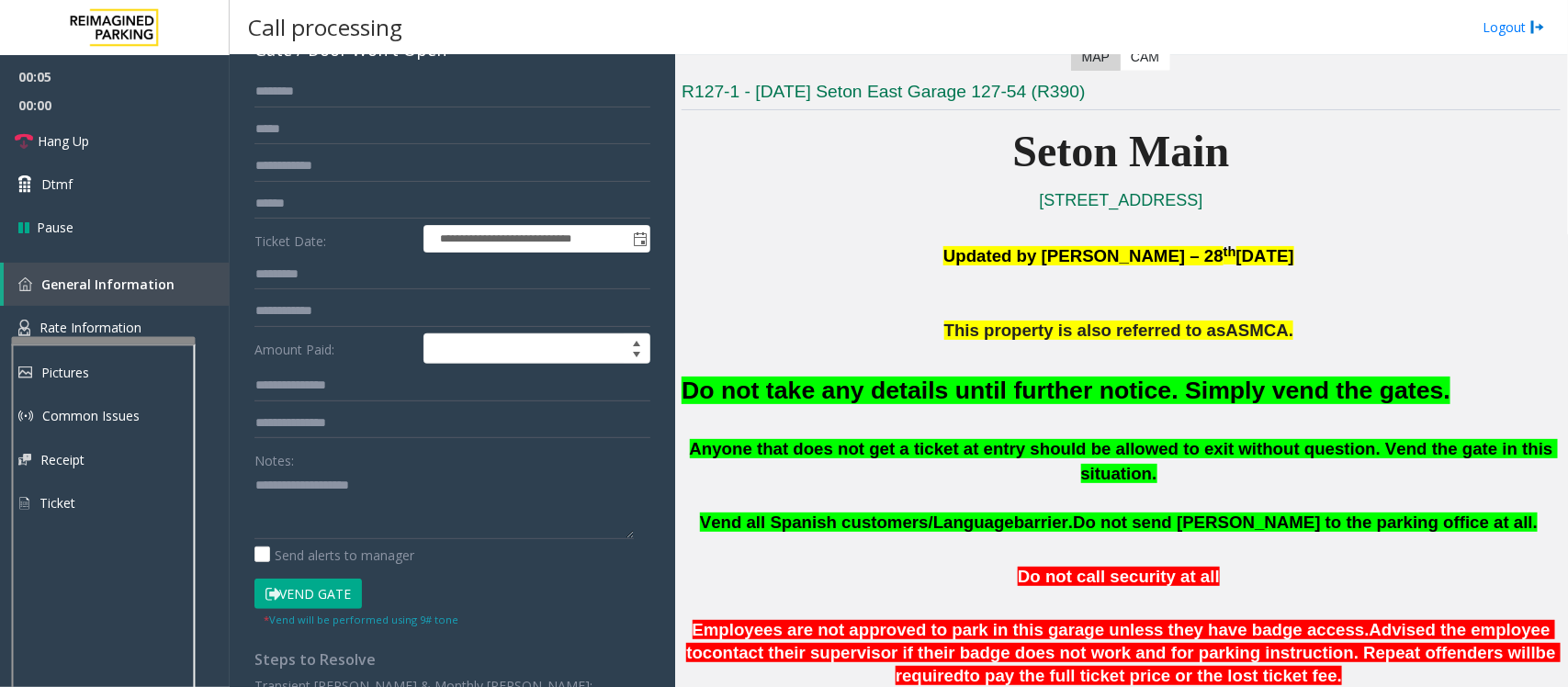
scroll to position [459, 0]
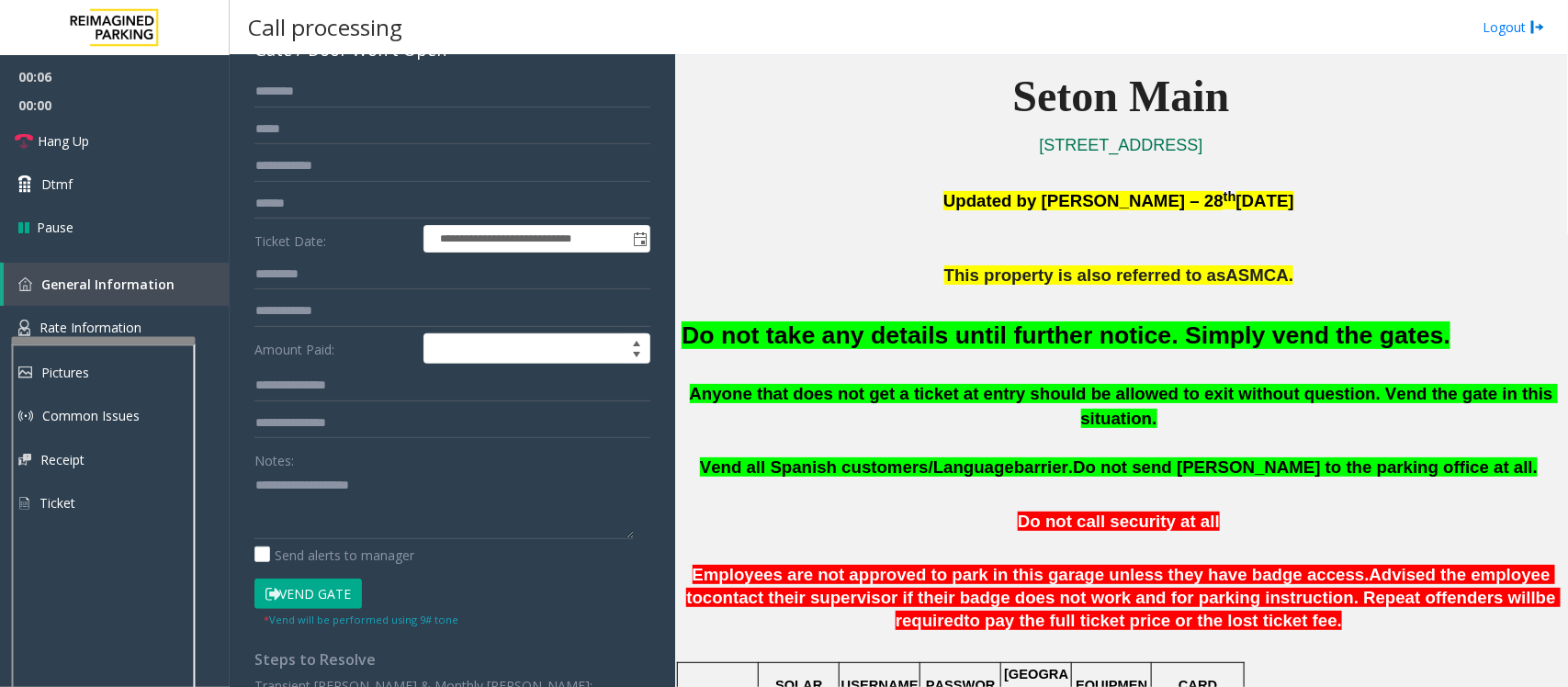
click at [1056, 332] on font "Do not take any details until further notice. Simply vend the gates." at bounding box center [1066, 336] width 769 height 28
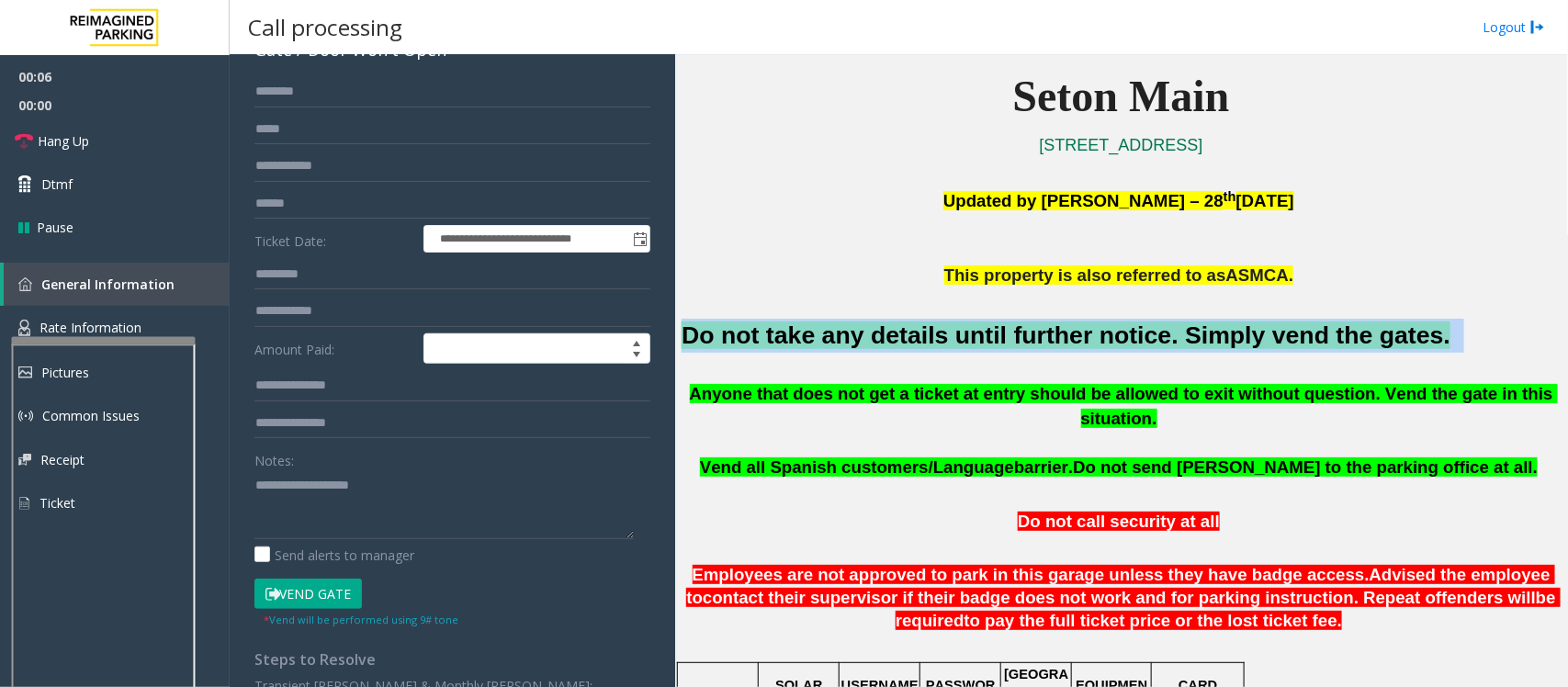
click at [1056, 332] on font "Do not take any details until further notice. Simply vend the gates." at bounding box center [1066, 336] width 769 height 28
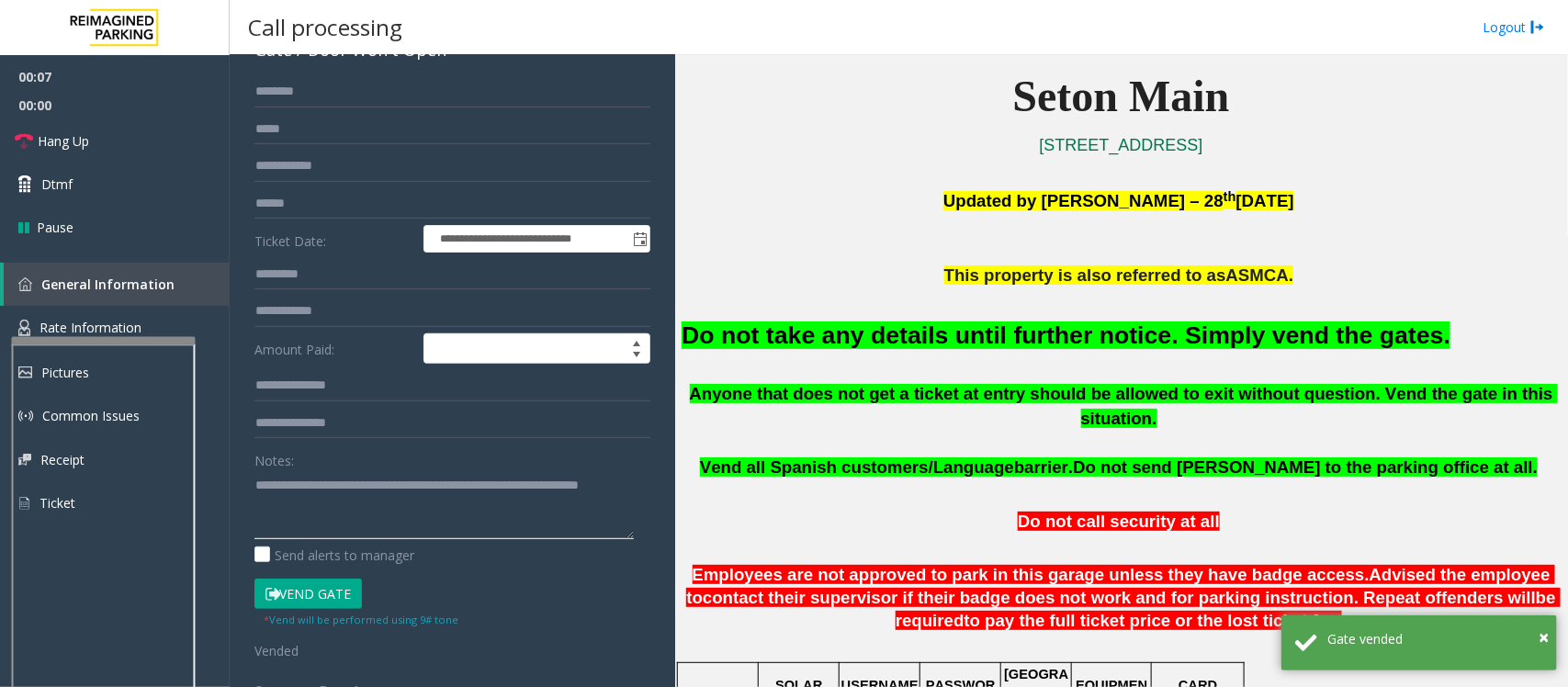
scroll to position [0, 0]
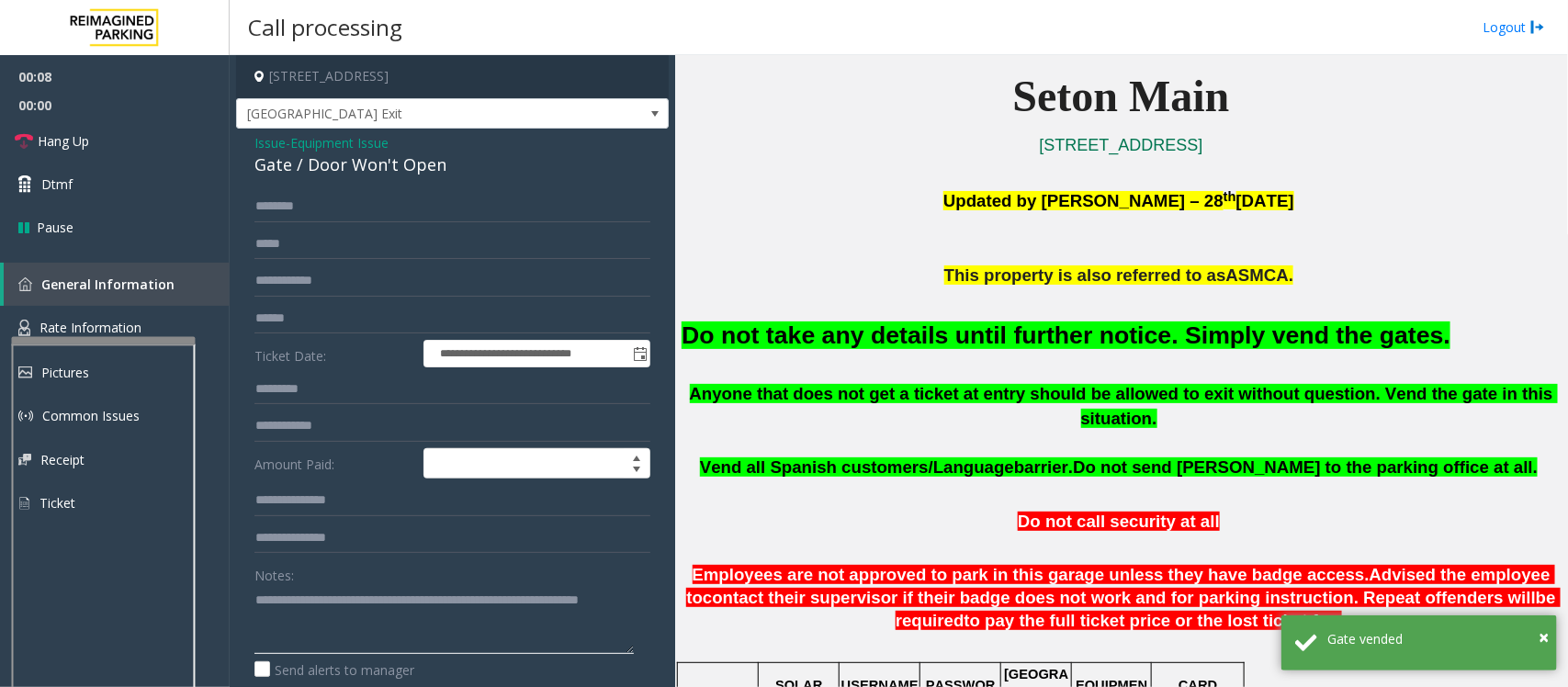
type textarea "**********"
click at [389, 142] on span "Equipment Issue" at bounding box center [339, 142] width 99 height 19
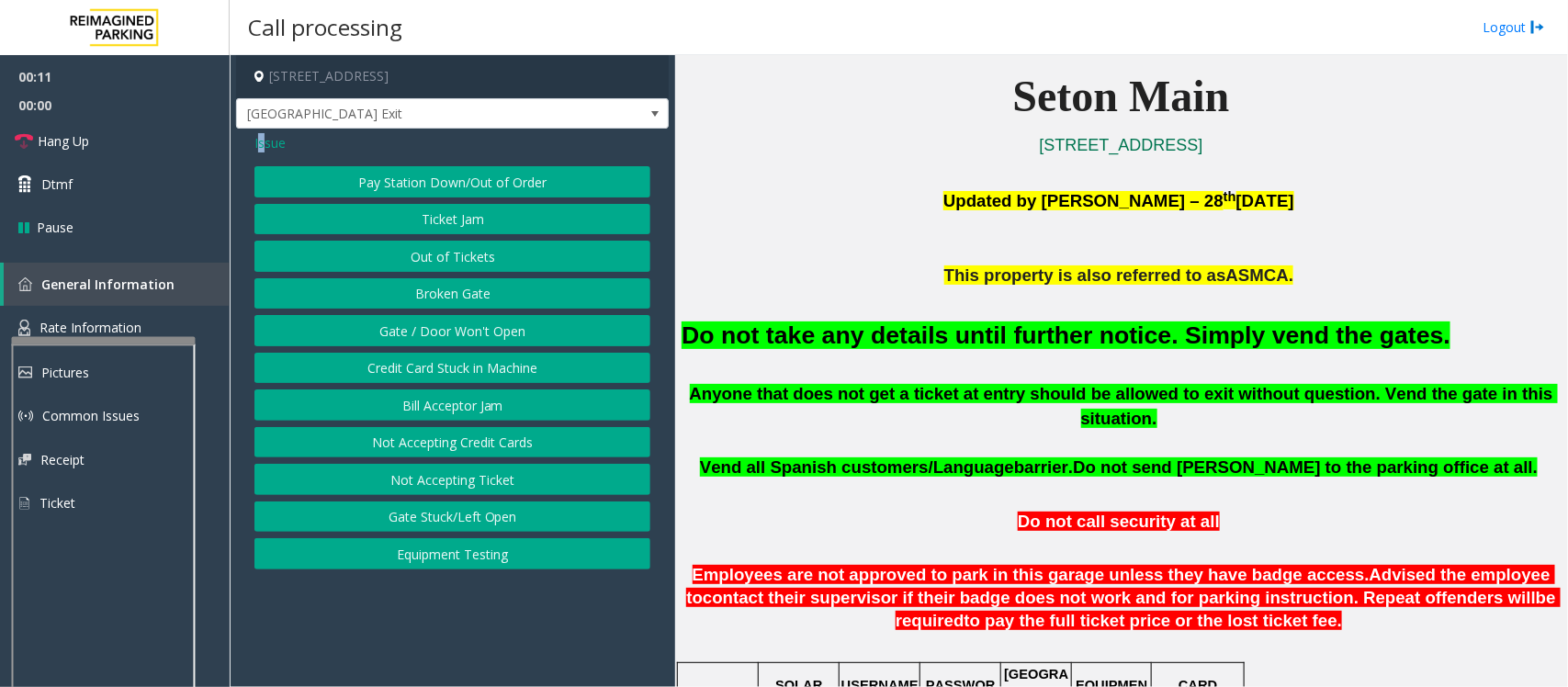
click at [262, 145] on span "Issue" at bounding box center [270, 142] width 31 height 19
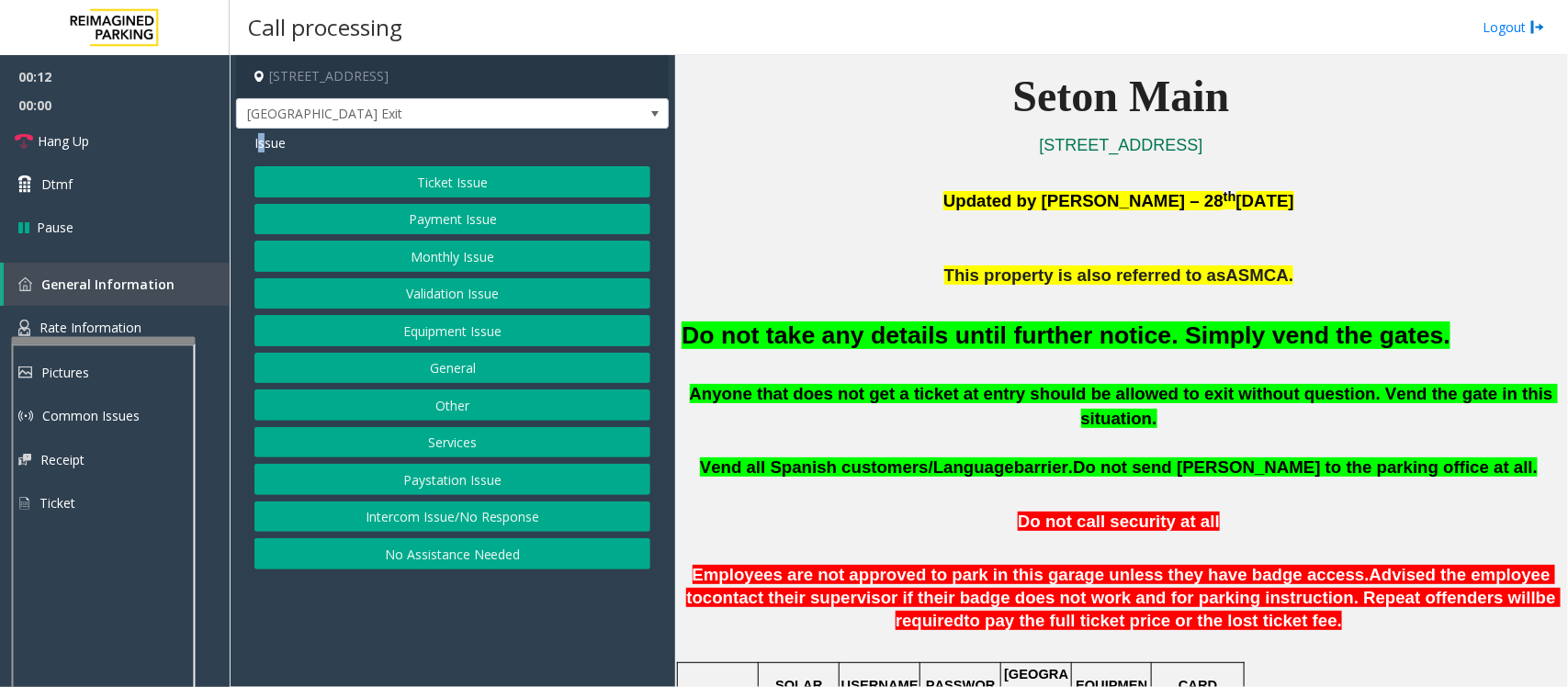
click at [424, 222] on button "Payment Issue" at bounding box center [453, 219] width 396 height 31
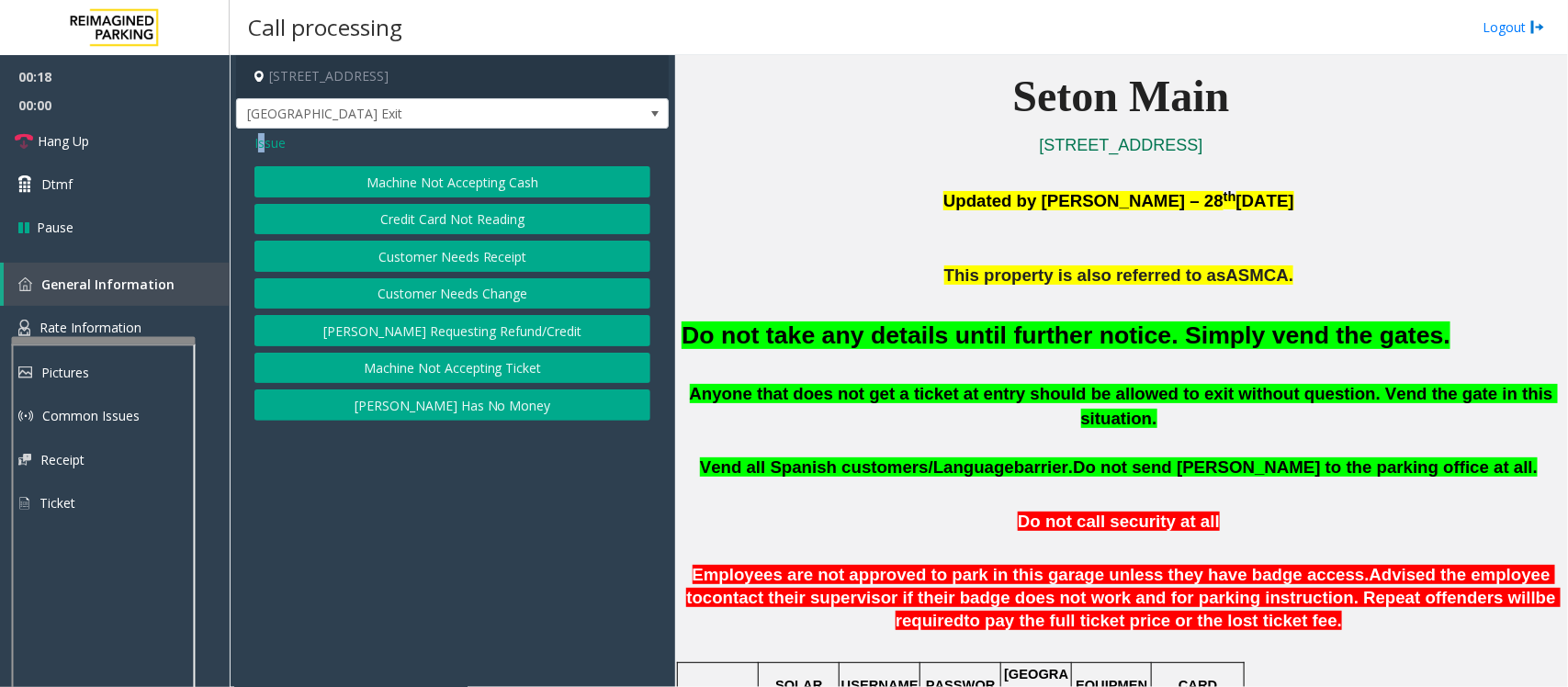
click at [473, 404] on button "[PERSON_NAME] Has No Money" at bounding box center [453, 406] width 396 height 31
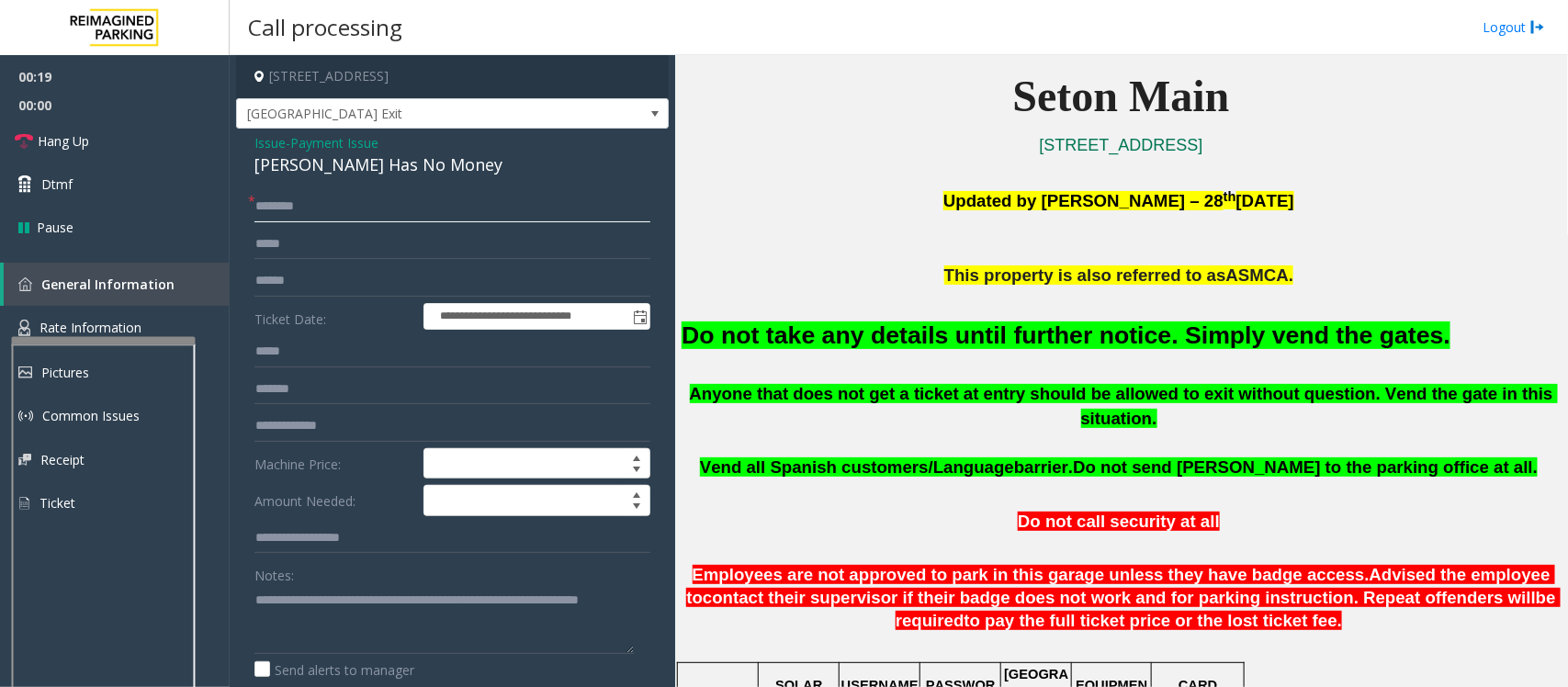
click at [289, 193] on input "text" at bounding box center [453, 207] width 396 height 31
type input "**"
click at [120, 132] on link "Hang Up" at bounding box center [114, 141] width 230 height 43
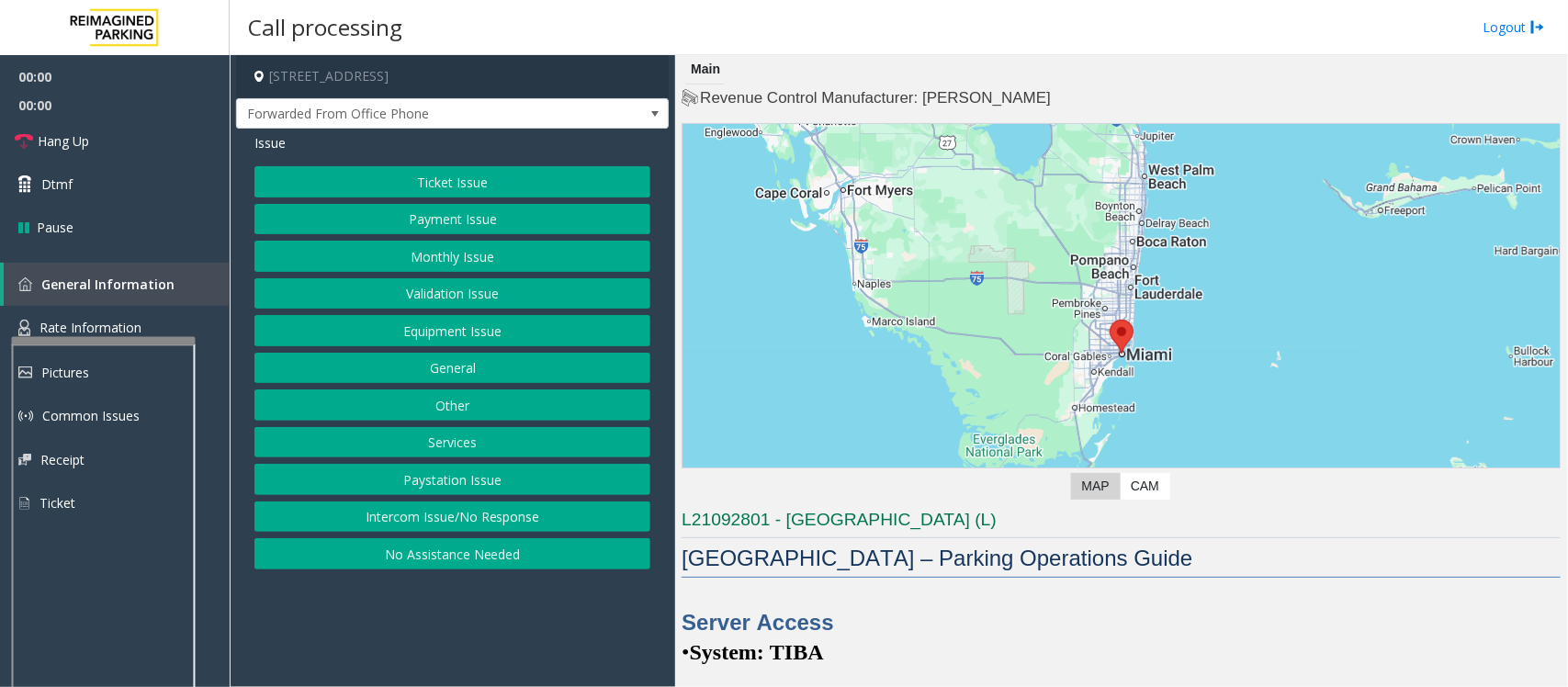
scroll to position [115, 0]
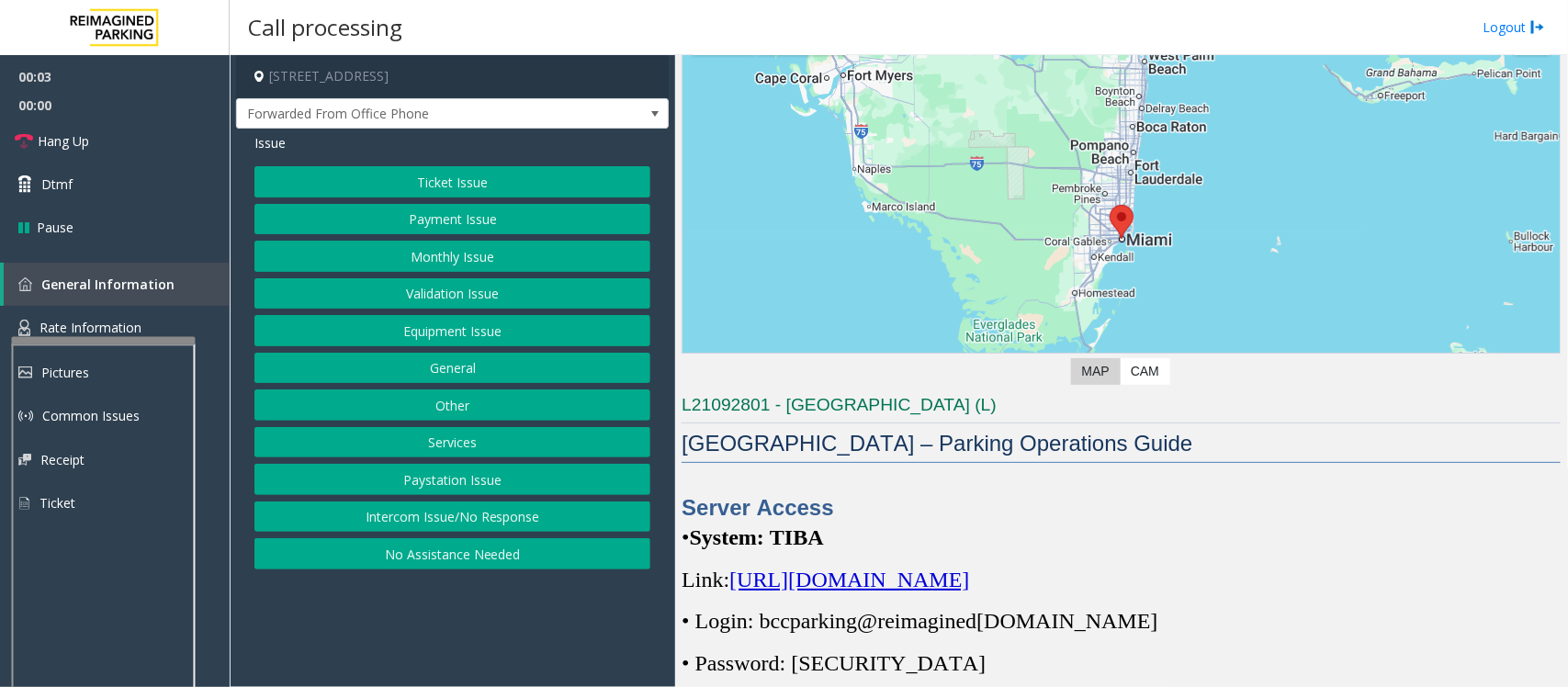
click at [969, 581] on span "[URL][DOMAIN_NAME]" at bounding box center [849, 580] width 240 height 24
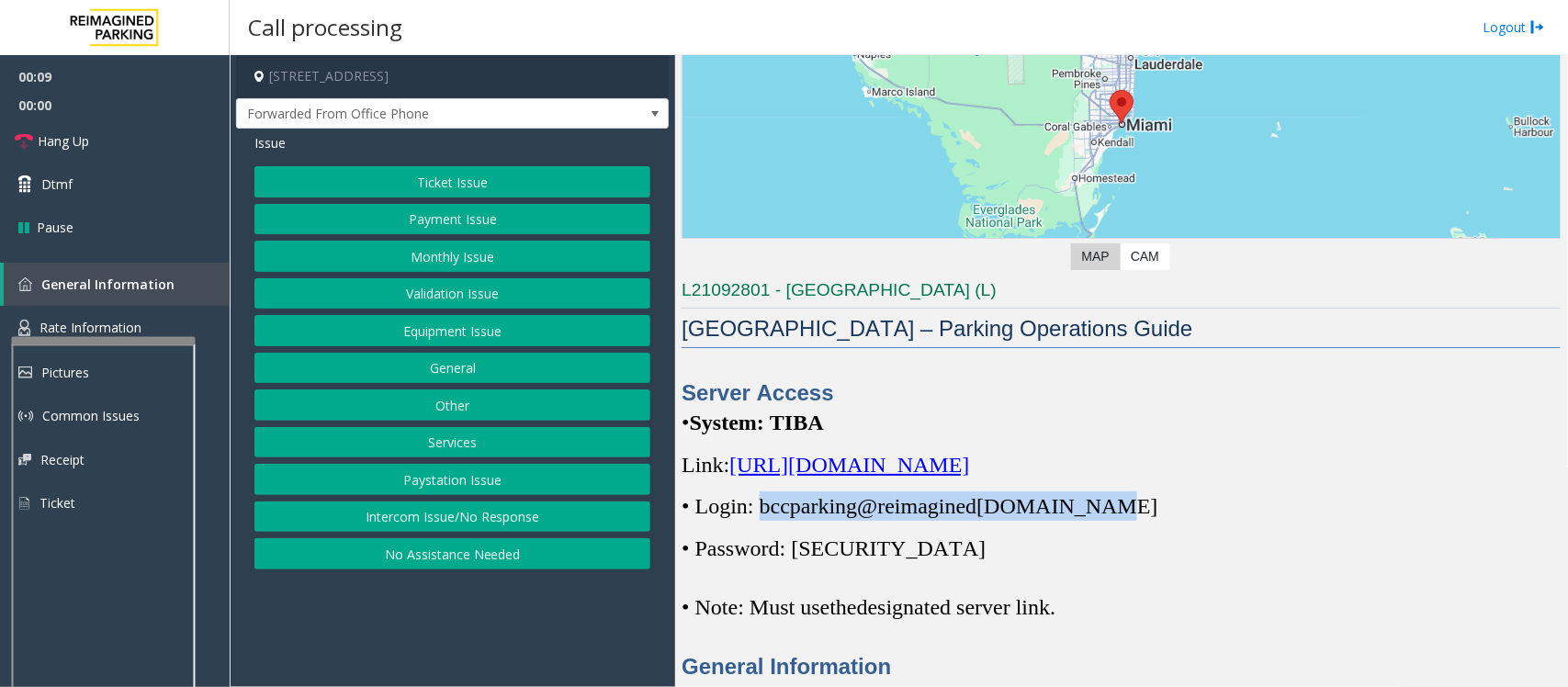
drag, startPoint x: 762, startPoint y: 505, endPoint x: 1096, endPoint y: 516, distance: 334.2
click at [1096, 516] on span "• Login: bccparking@re imagined [DOMAIN_NAME]" at bounding box center [919, 506] width 476 height 24
copy span "bccparking@re imagined [DOMAIN_NAME]"
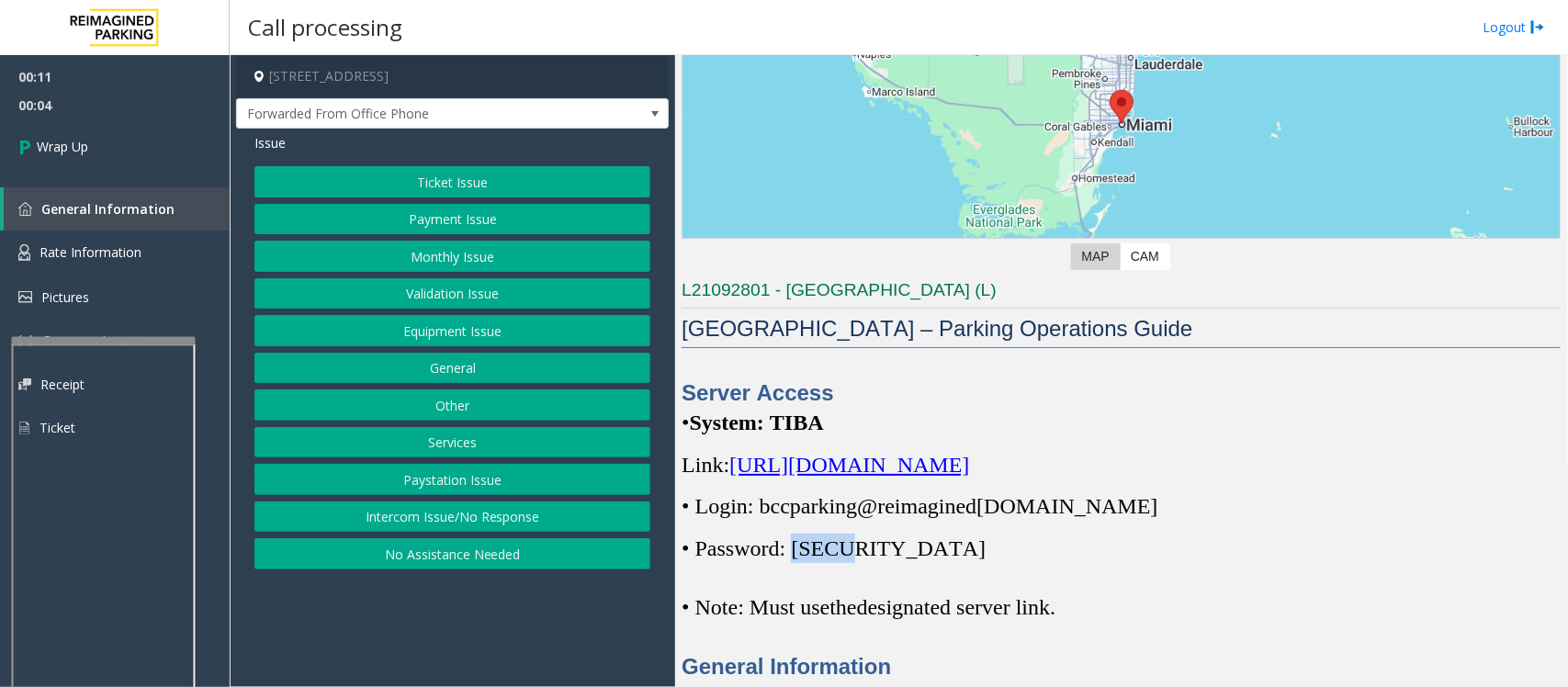
drag, startPoint x: 801, startPoint y: 544, endPoint x: 855, endPoint y: 553, distance: 54.7
click at [853, 553] on span "• Password: [SECURITY_DATA]" at bounding box center [833, 549] width 304 height 24
click at [494, 521] on button "Intercom Issue/No Response" at bounding box center [453, 517] width 396 height 31
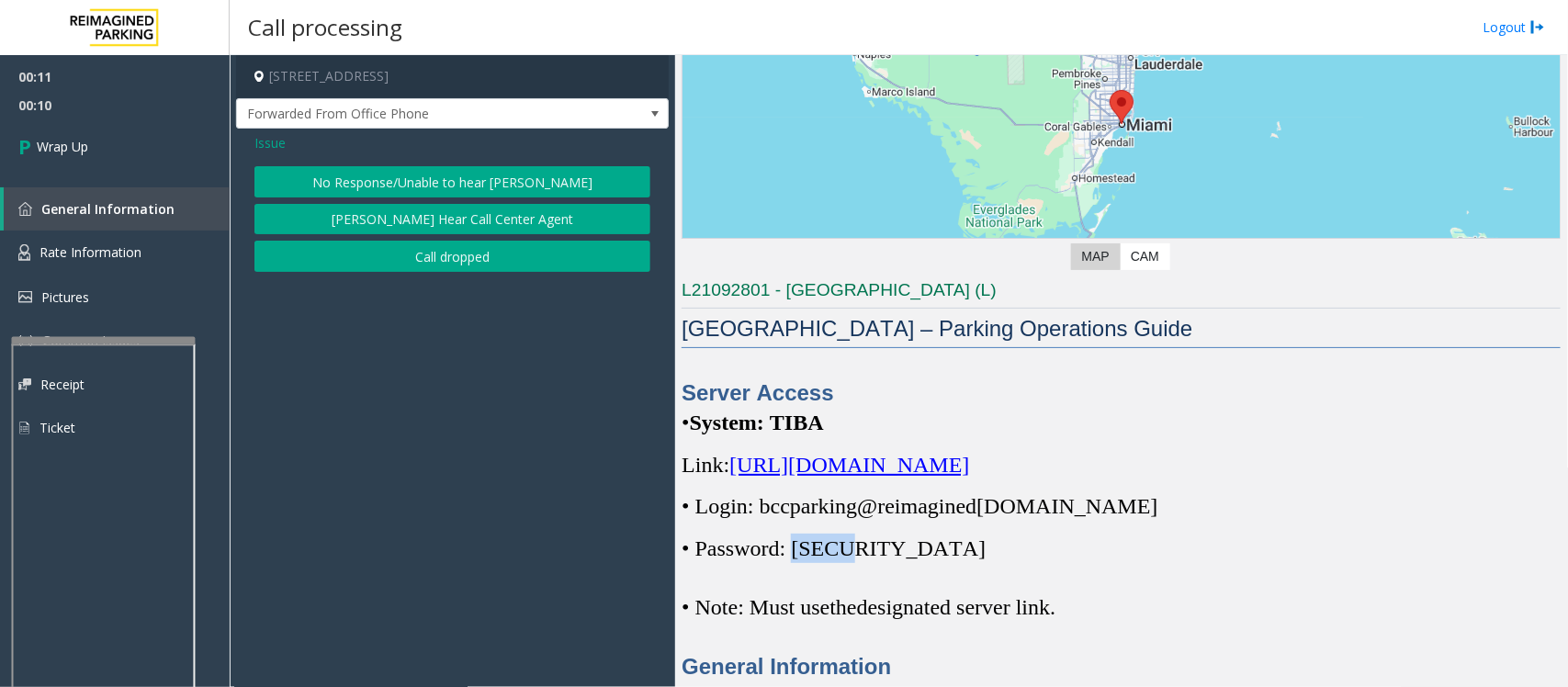
click at [427, 250] on button "Call dropped" at bounding box center [453, 256] width 396 height 31
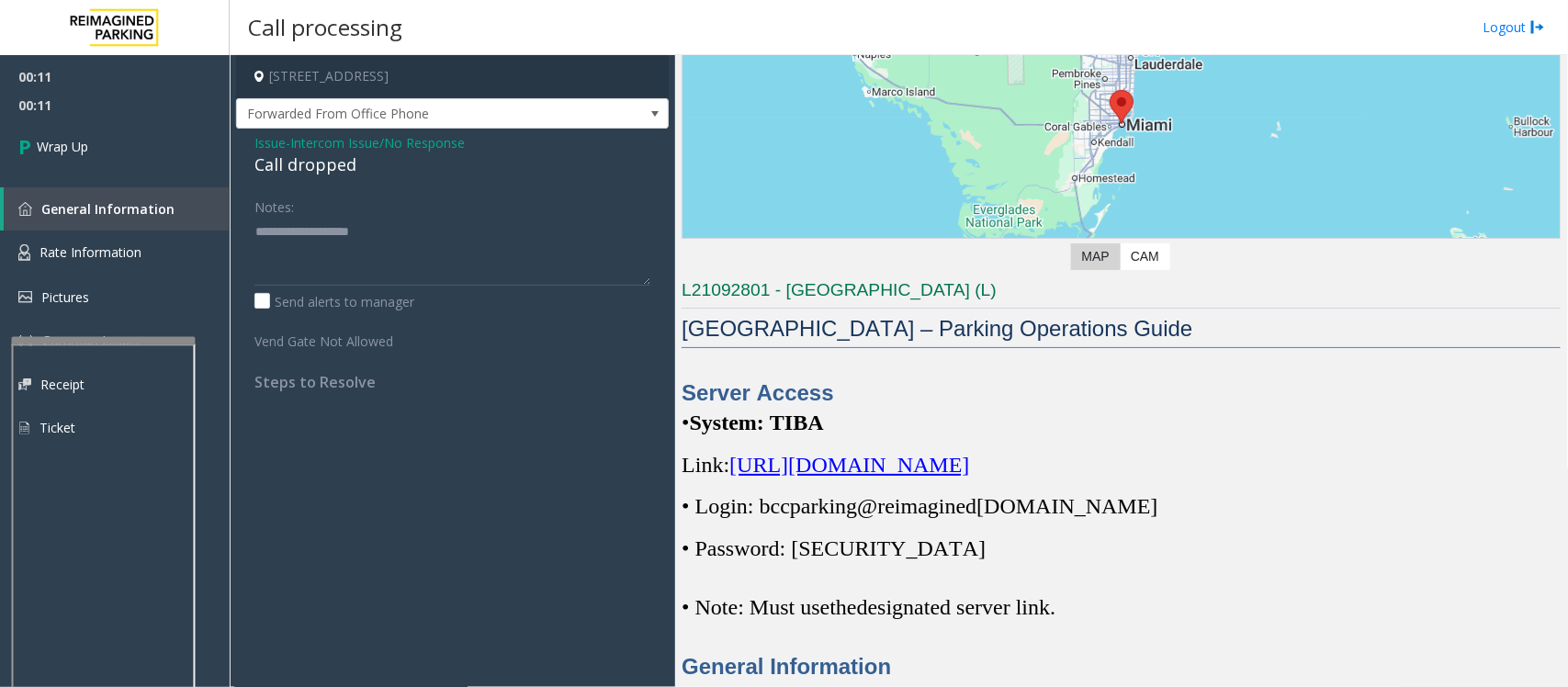
click at [315, 158] on div "Call dropped" at bounding box center [453, 164] width 396 height 25
type textarea "**********"
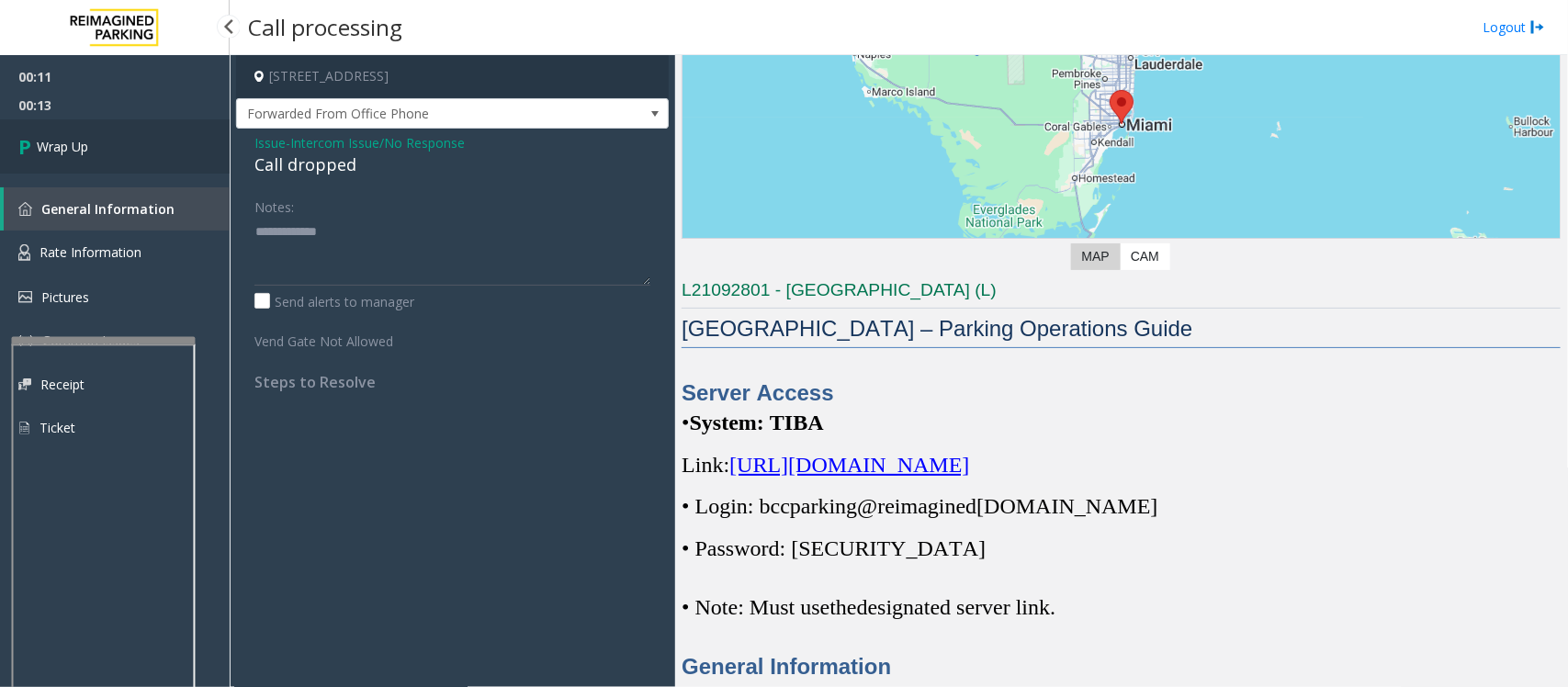
click at [132, 154] on link "Wrap Up" at bounding box center [114, 147] width 230 height 54
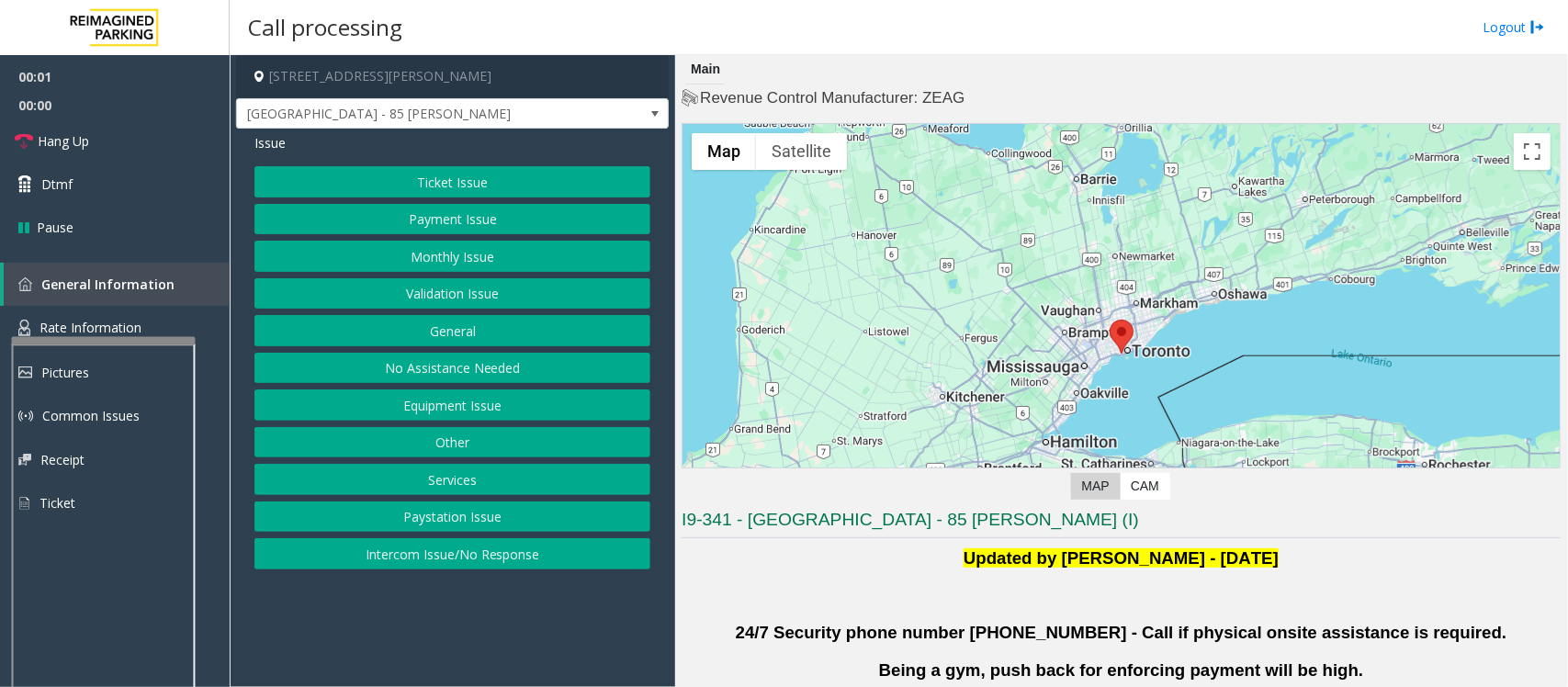
click at [414, 290] on button "Validation Issue" at bounding box center [453, 294] width 396 height 31
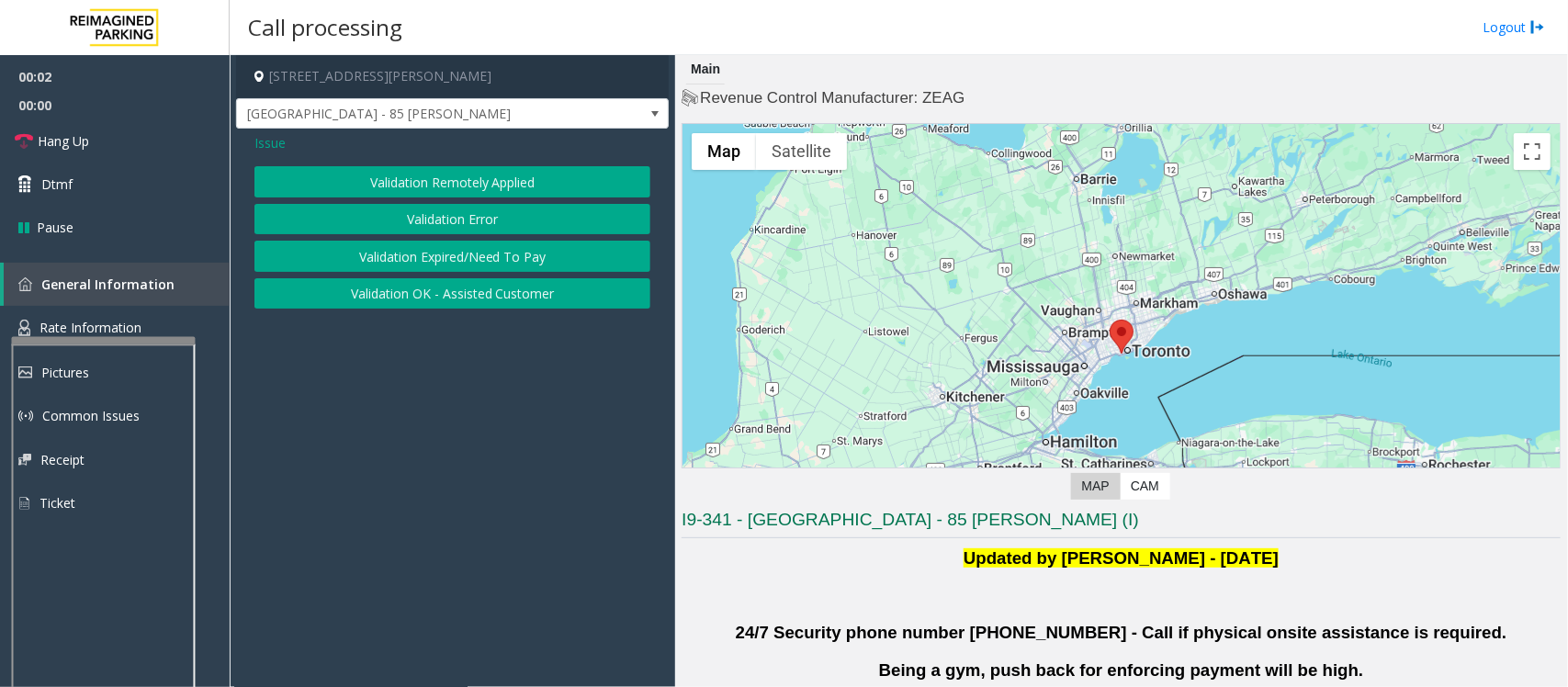
click at [387, 231] on button "Validation Error" at bounding box center [453, 219] width 396 height 31
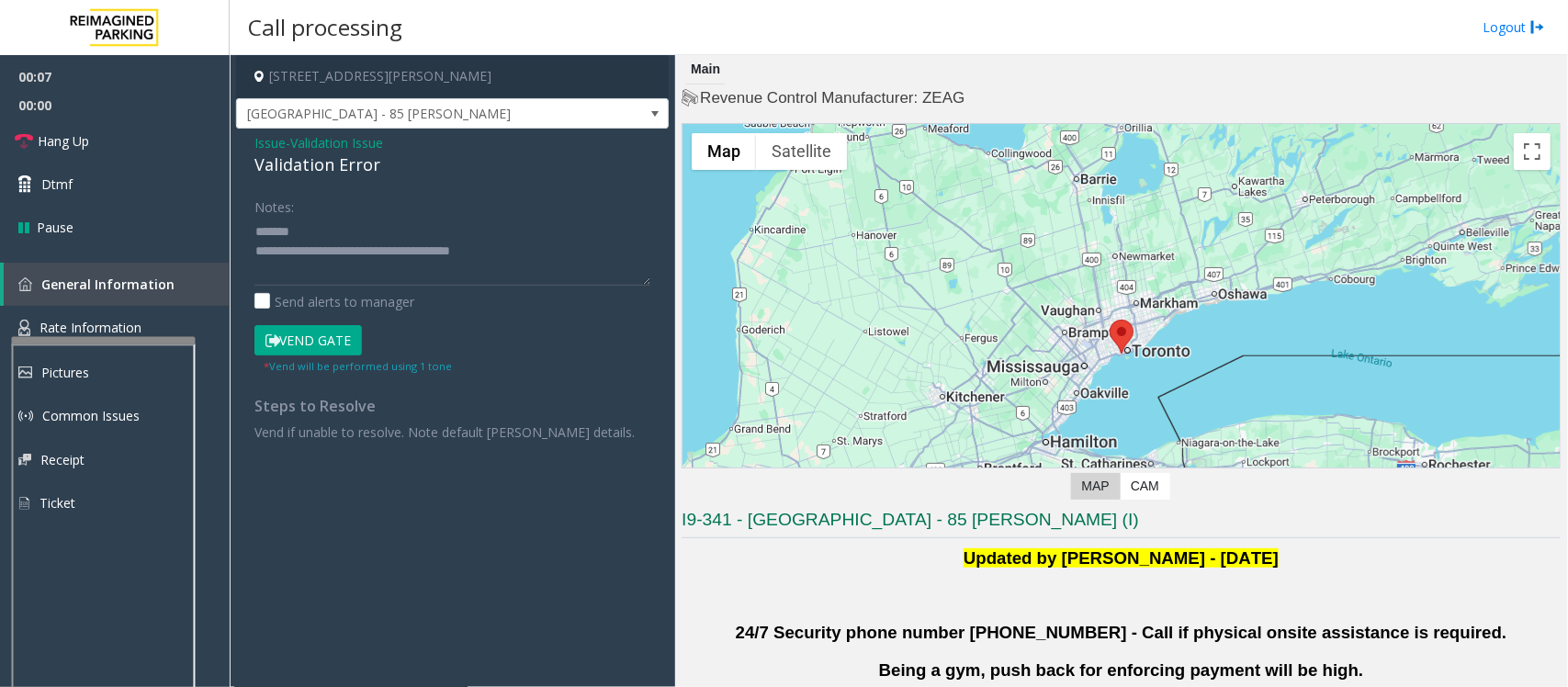
click at [382, 165] on div "Validation Error" at bounding box center [453, 164] width 396 height 25
drag, startPoint x: 397, startPoint y: 161, endPoint x: 254, endPoint y: 159, distance: 143.0
click at [254, 159] on div "Validation Error" at bounding box center [453, 164] width 396 height 25
click at [439, 220] on textarea at bounding box center [453, 251] width 396 height 69
click at [433, 227] on textarea at bounding box center [453, 251] width 396 height 69
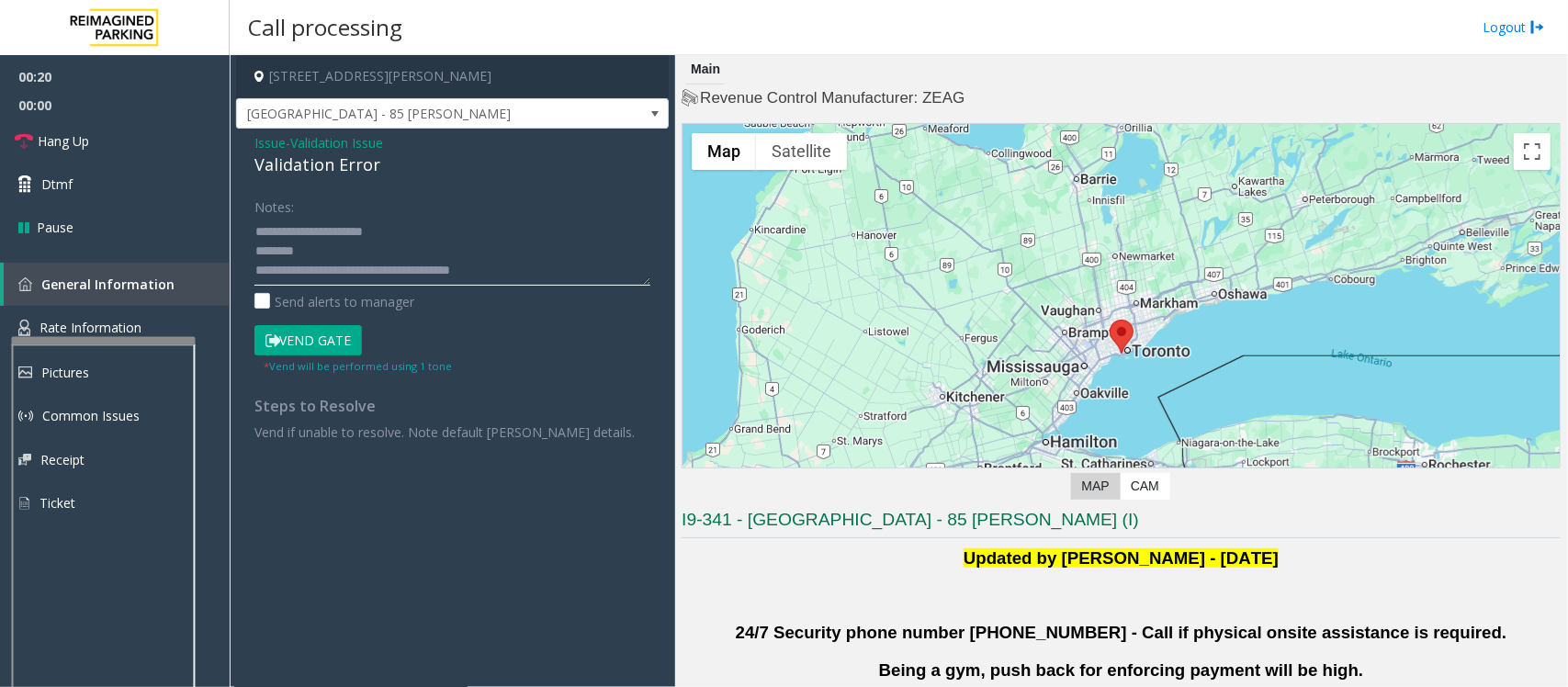
click at [337, 248] on textarea at bounding box center [453, 251] width 396 height 69
type textarea "**********"
drag, startPoint x: 484, startPoint y: 85, endPoint x: 387, endPoint y: 88, distance: 97.0
click at [387, 88] on h4 "[STREET_ADDRESS][PERSON_NAME]" at bounding box center [452, 77] width 432 height 43
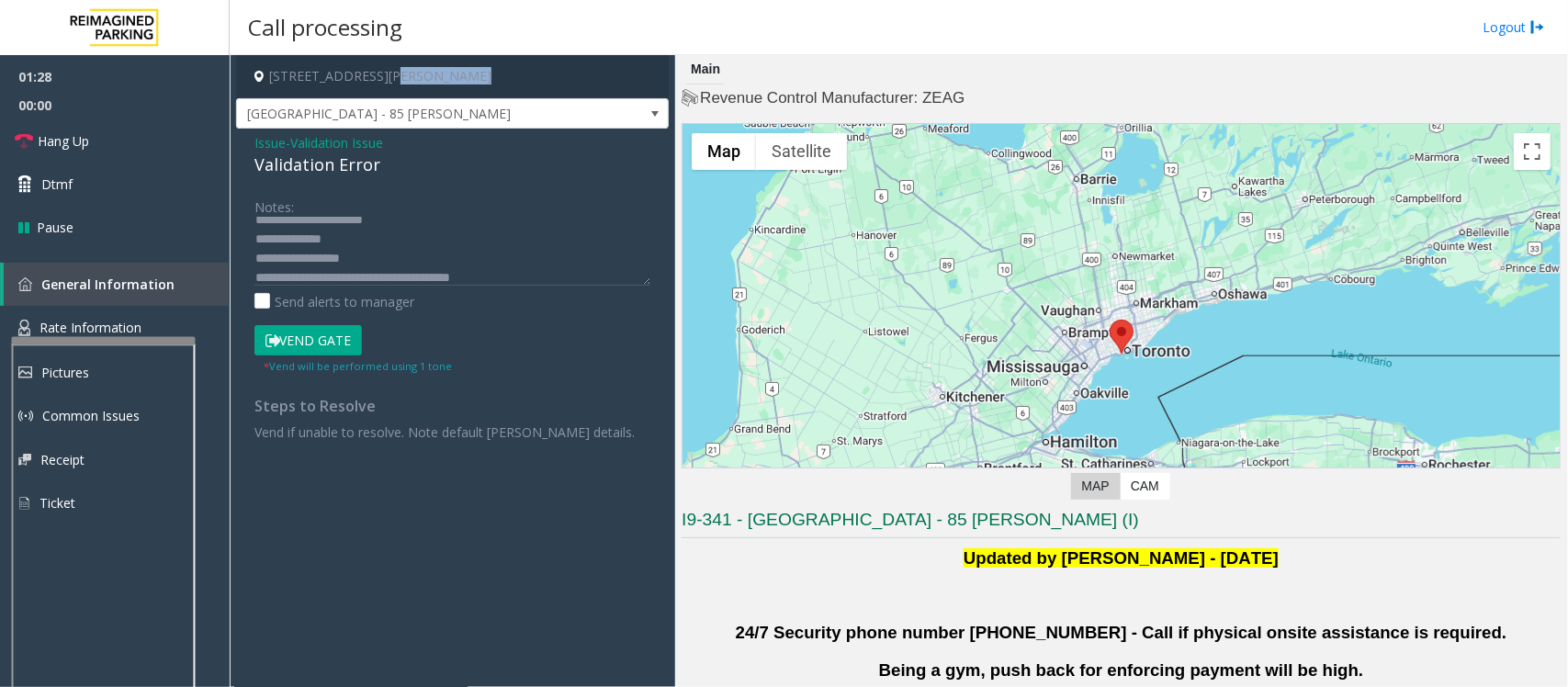
copy h4 "[GEOGRAPHIC_DATA], [GEOGRAPHIC_DATA]"
click at [314, 341] on button "Vend Gate" at bounding box center [308, 341] width 108 height 31
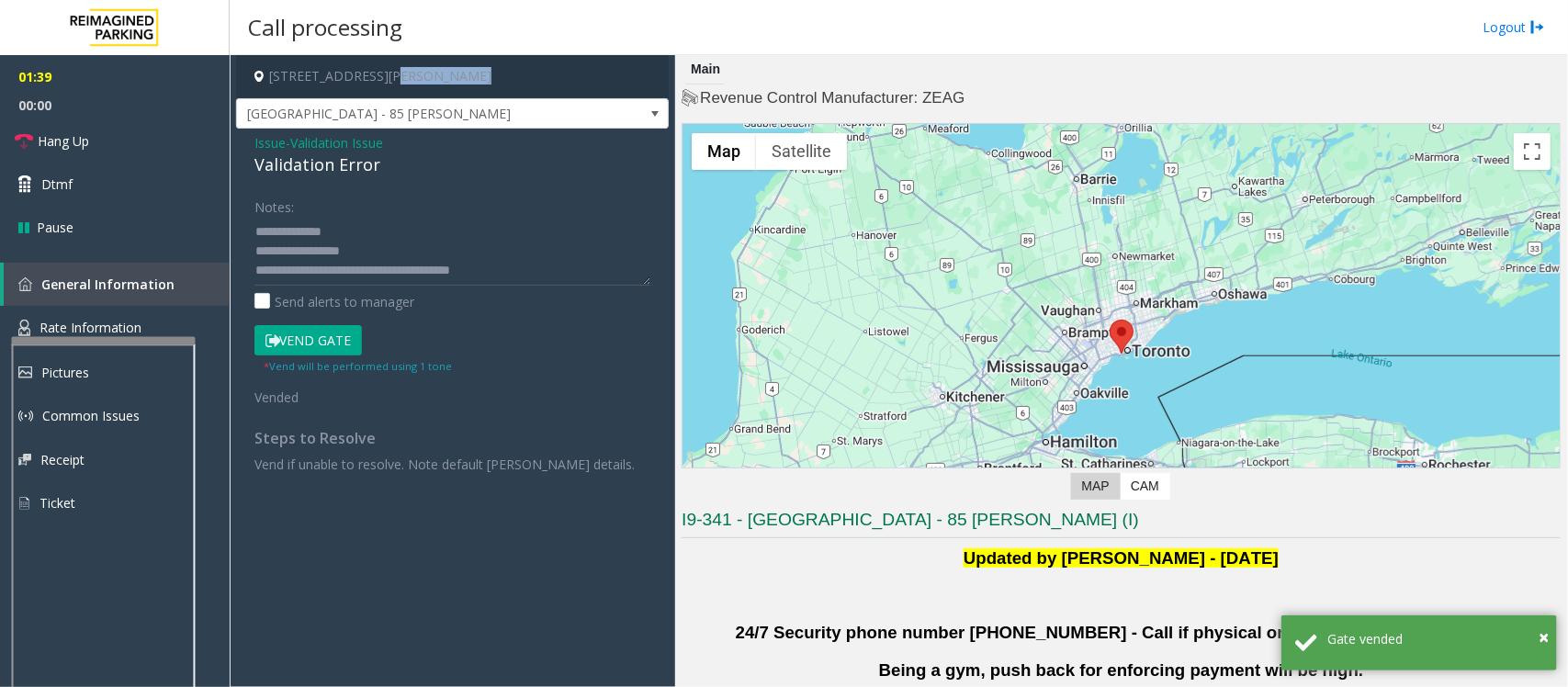
scroll to position [0, 0]
click at [69, 154] on link "Hang Up" at bounding box center [114, 141] width 230 height 43
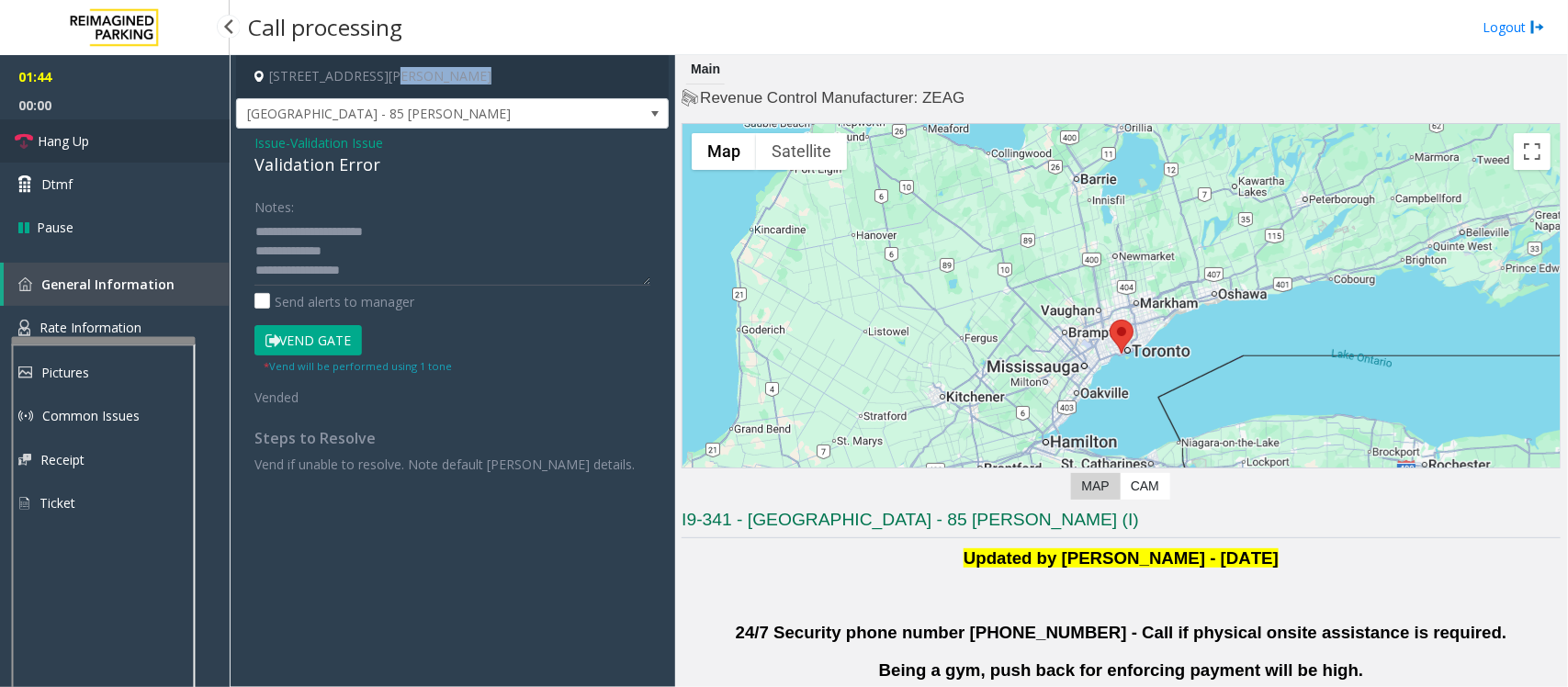
click at [69, 154] on link "Hang Up" at bounding box center [114, 141] width 230 height 43
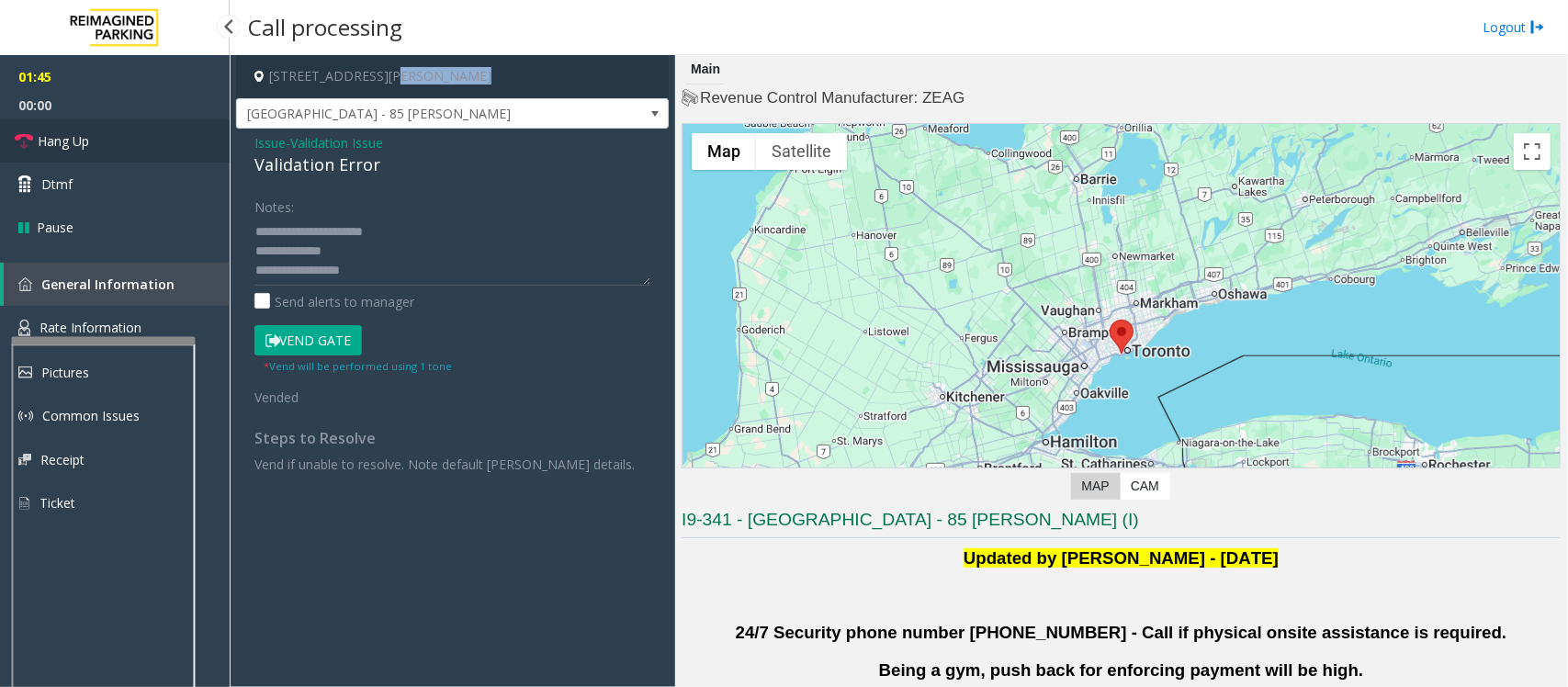
click at [69, 154] on link "Hang Up" at bounding box center [114, 141] width 230 height 43
click at [90, 136] on link "Hang Up" at bounding box center [114, 141] width 230 height 43
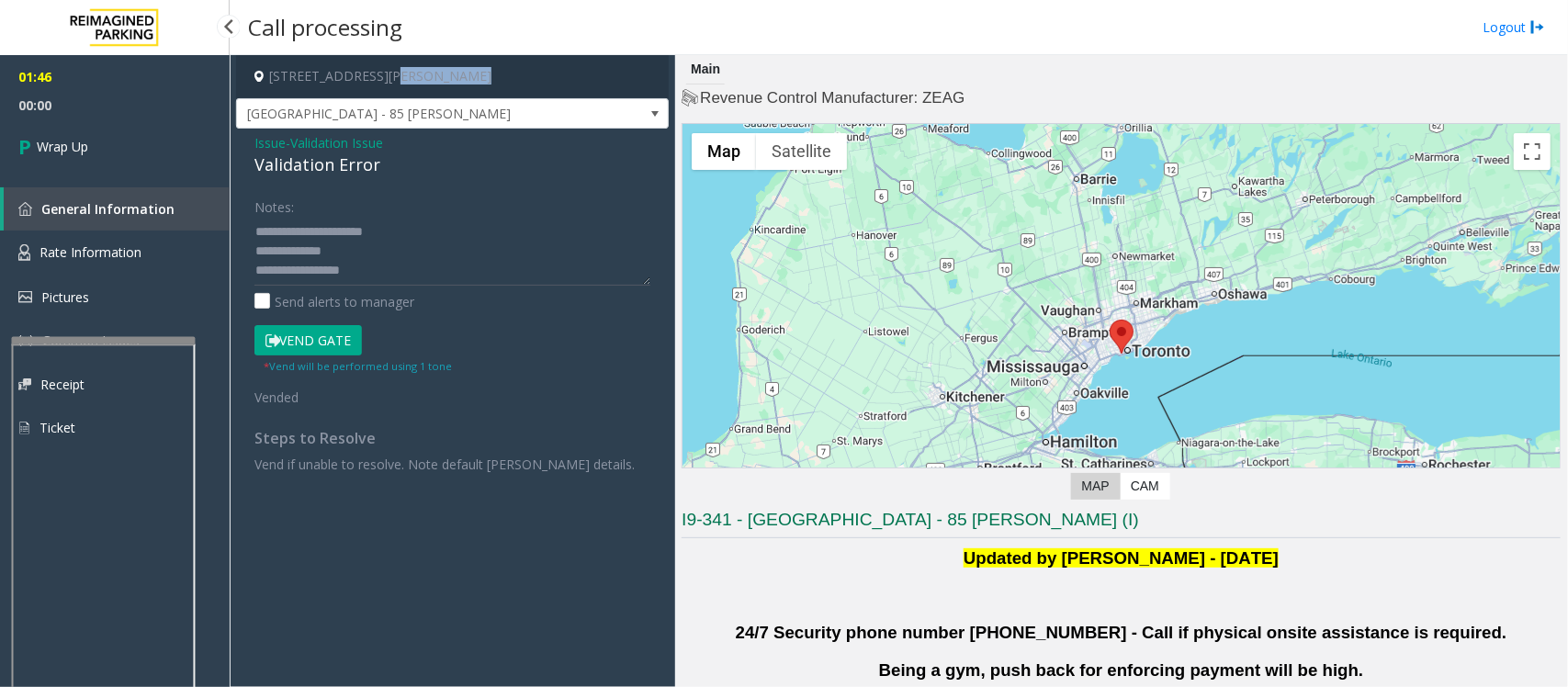
click at [90, 136] on link "Wrap Up" at bounding box center [114, 147] width 230 height 54
